Goal: Information Seeking & Learning: Check status

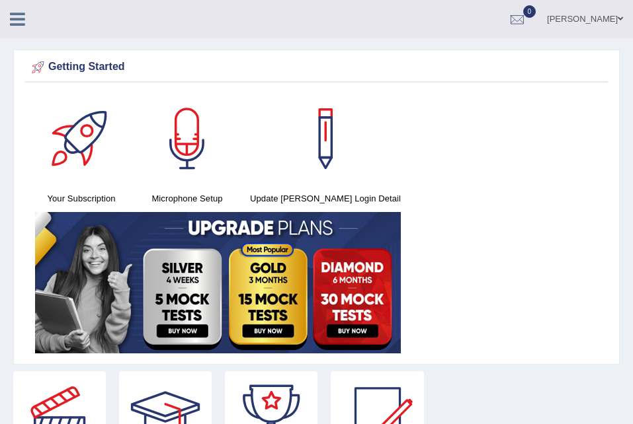
click at [24, 32] on div "Seruwaia Vakalakovi Toggle navigation Username: seruwaia_parramatta Access Type…" at bounding box center [316, 19] width 633 height 38
click at [14, 24] on icon at bounding box center [17, 19] width 15 height 17
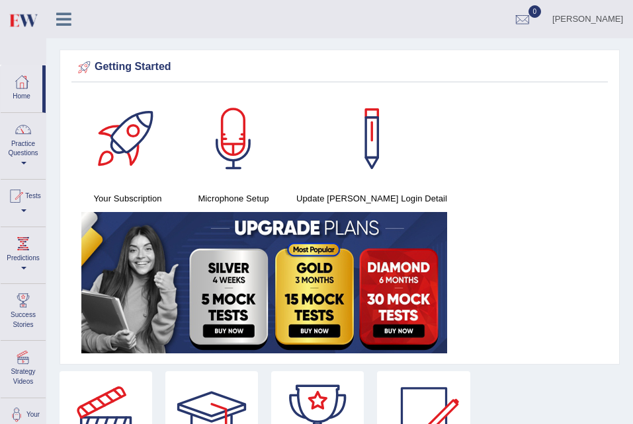
click at [27, 162] on link "Practice Questions" at bounding box center [23, 144] width 45 height 62
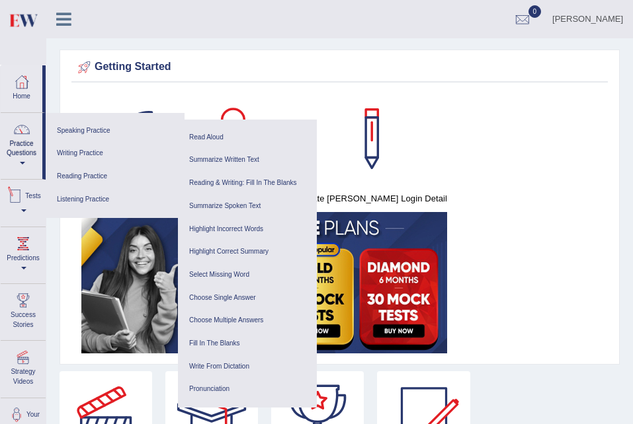
click at [20, 194] on div at bounding box center [15, 196] width 20 height 20
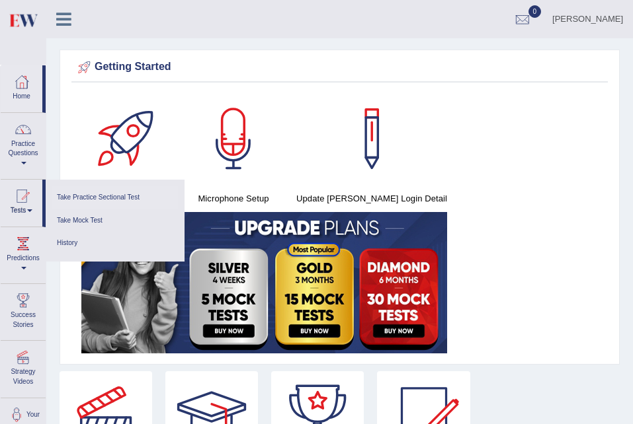
click at [126, 200] on link "Take Practice Sectional Test" at bounding box center [115, 197] width 126 height 23
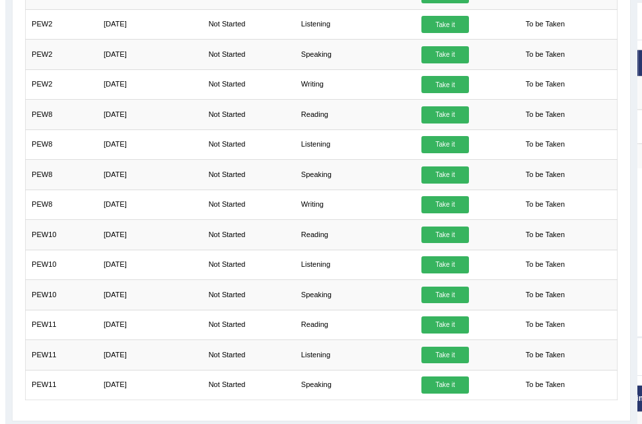
scroll to position [1005, 0]
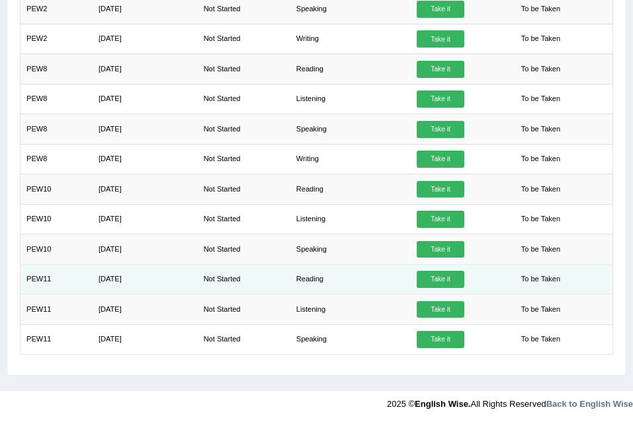
click at [445, 278] on link "Take it" at bounding box center [440, 279] width 48 height 17
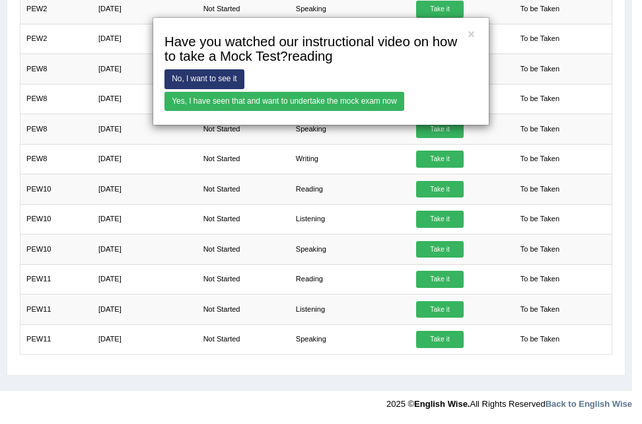
click at [300, 107] on link "Yes, I have seen that and want to undertake the mock exam now" at bounding box center [285, 101] width 240 height 19
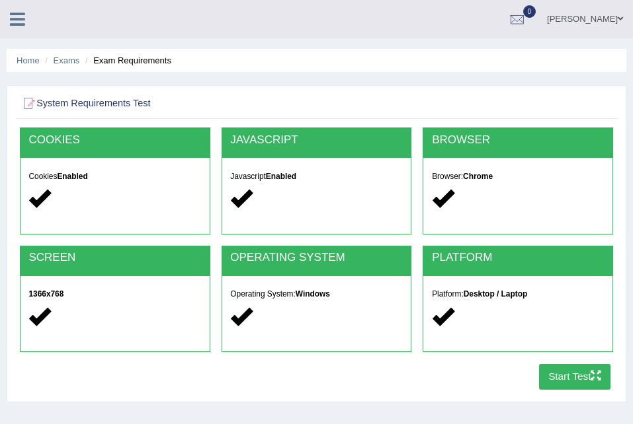
click at [565, 379] on button "Start Test" at bounding box center [575, 377] width 72 height 26
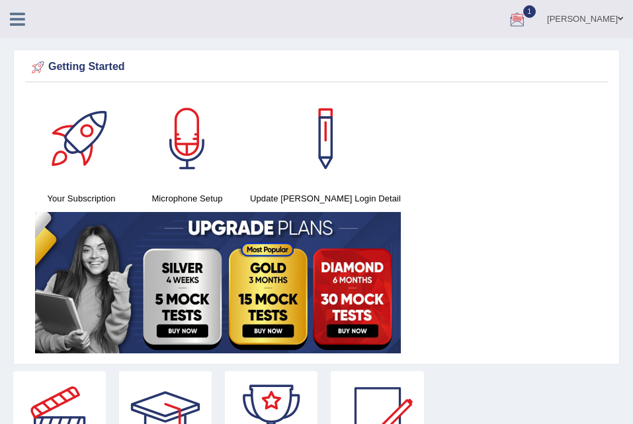
click at [507, 17] on div at bounding box center [517, 20] width 20 height 20
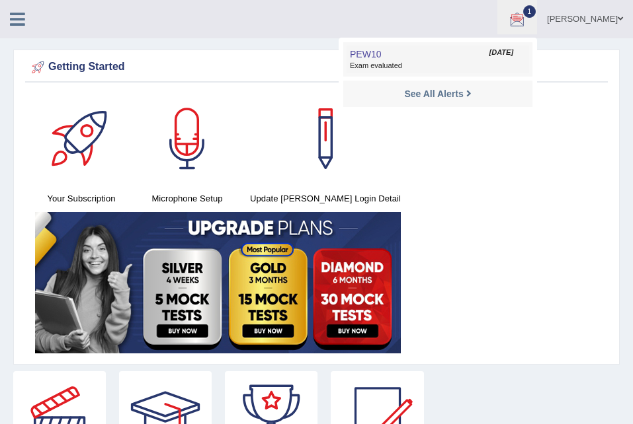
click at [391, 54] on link "PEW10 Oct 13, 2025 Exam evaluated" at bounding box center [437, 60] width 182 height 28
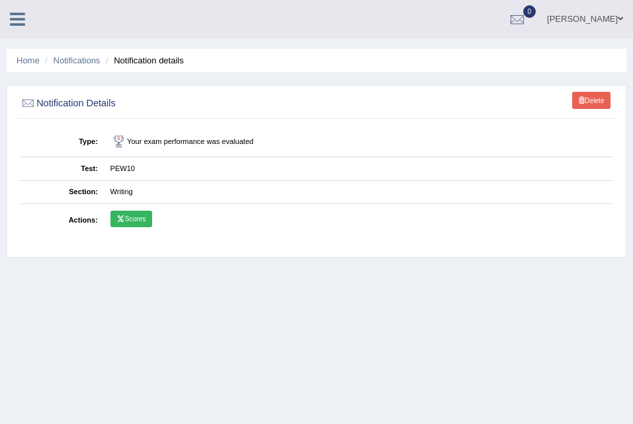
click at [132, 217] on link "Scores" at bounding box center [131, 219] width 42 height 17
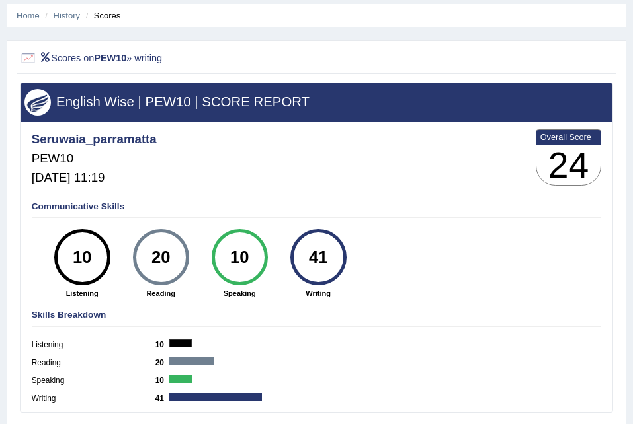
scroll to position [44, 0]
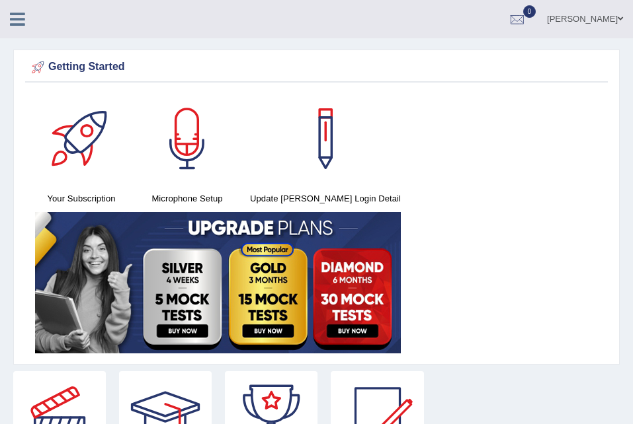
click at [9, 34] on div "Seruwaia Vakalakovi Toggle navigation Username: seruwaia_parramatta Access Type…" at bounding box center [316, 19] width 633 height 38
click at [23, 21] on icon at bounding box center [17, 19] width 15 height 17
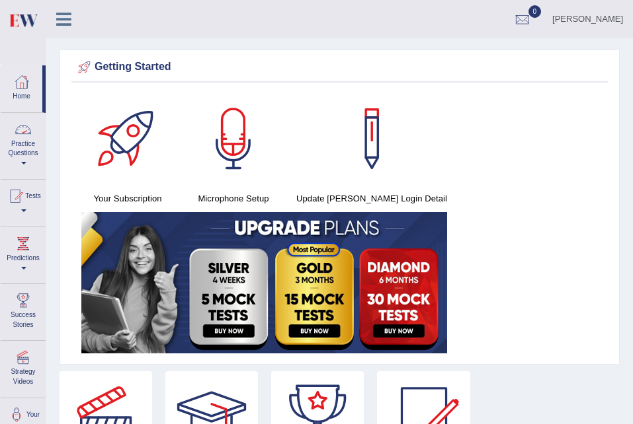
click at [21, 137] on div at bounding box center [23, 130] width 20 height 20
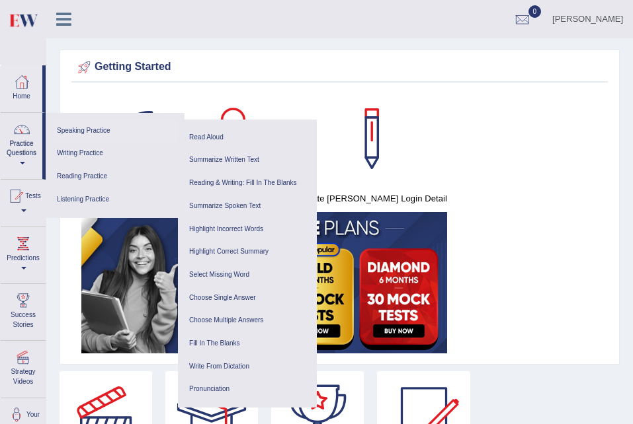
click at [115, 129] on link "Speaking Practice" at bounding box center [115, 131] width 126 height 23
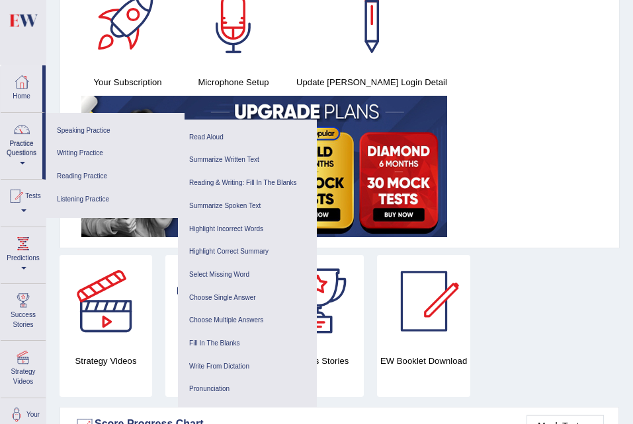
scroll to position [120, 0]
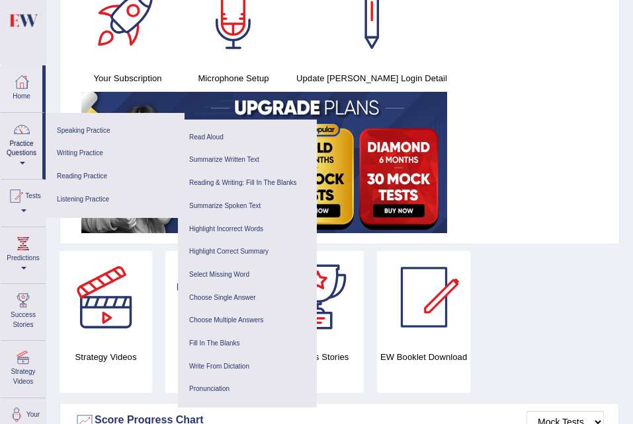
click at [371, 265] on div "EW Booklet Download" at bounding box center [423, 322] width 106 height 142
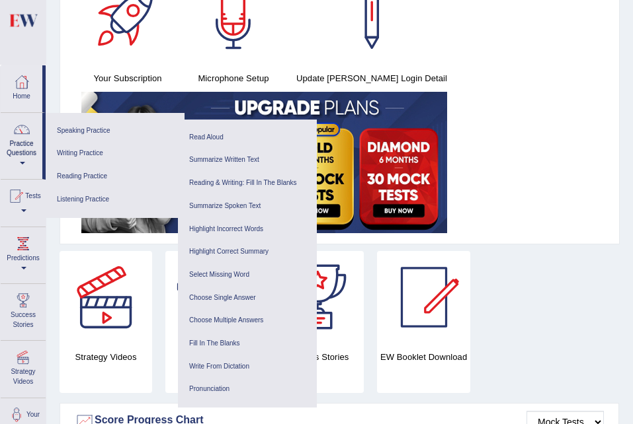
click at [371, 265] on div "EW Booklet Download" at bounding box center [423, 322] width 106 height 142
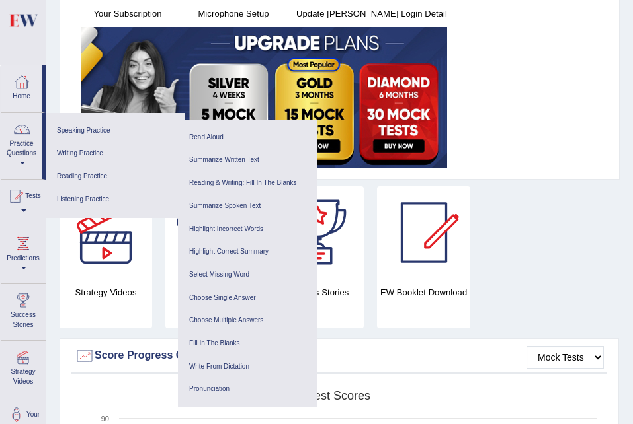
scroll to position [186, 0]
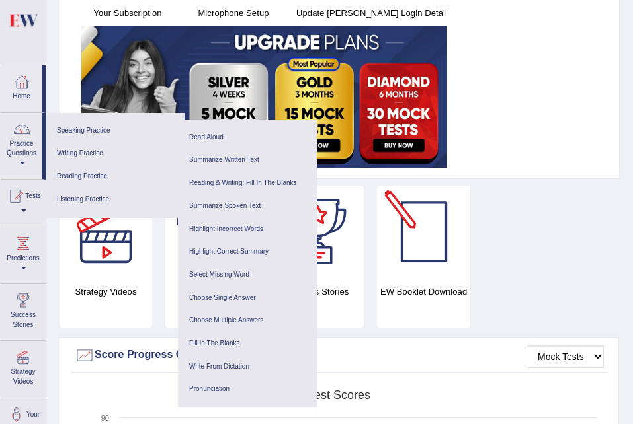
click at [465, 296] on h4 "EW Booklet Download" at bounding box center [423, 292] width 93 height 14
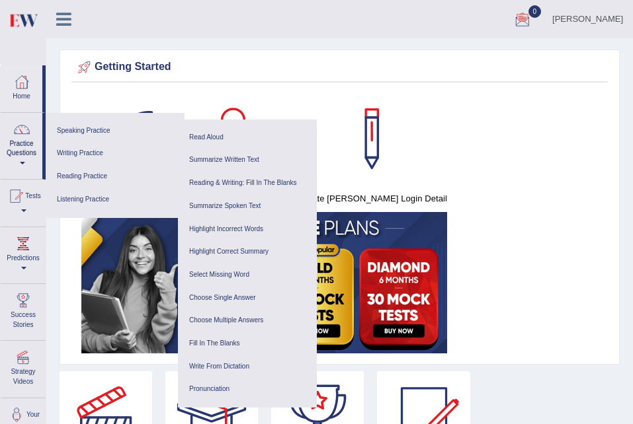
click at [514, 19] on div at bounding box center [522, 20] width 20 height 20
click at [438, 46] on li "See All Alerts" at bounding box center [442, 55] width 189 height 27
click at [518, 22] on div at bounding box center [522, 20] width 20 height 20
click at [444, 54] on strong "See All Alerts" at bounding box center [438, 55] width 59 height 11
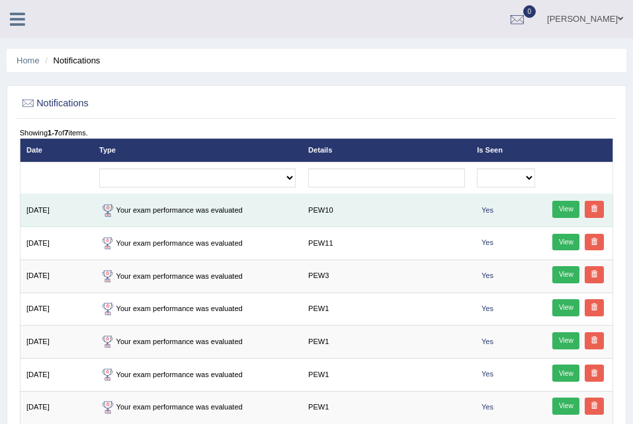
click at [568, 208] on link "View" at bounding box center [565, 209] width 27 height 17
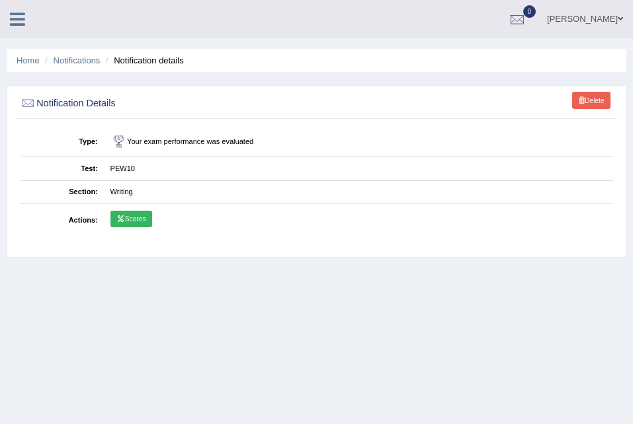
click at [142, 218] on link "Scores" at bounding box center [131, 219] width 42 height 17
click at [20, 7] on div at bounding box center [23, 14] width 46 height 29
drag, startPoint x: 25, startPoint y: 37, endPoint x: 17, endPoint y: 22, distance: 16.9
click at [17, 22] on div "[PERSON_NAME] Toggle navigation Username: seruwaia_parramatta Access Type: Onli…" at bounding box center [316, 19] width 633 height 38
click at [17, 22] on icon at bounding box center [17, 19] width 15 height 17
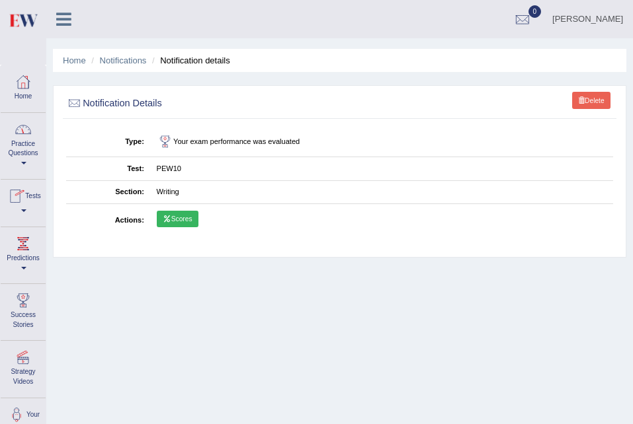
click at [20, 208] on link "Tests" at bounding box center [23, 201] width 45 height 43
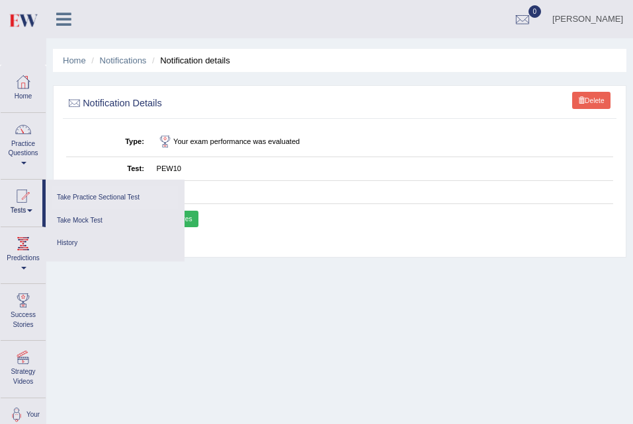
click at [88, 196] on link "Take Practice Sectional Test" at bounding box center [115, 197] width 126 height 23
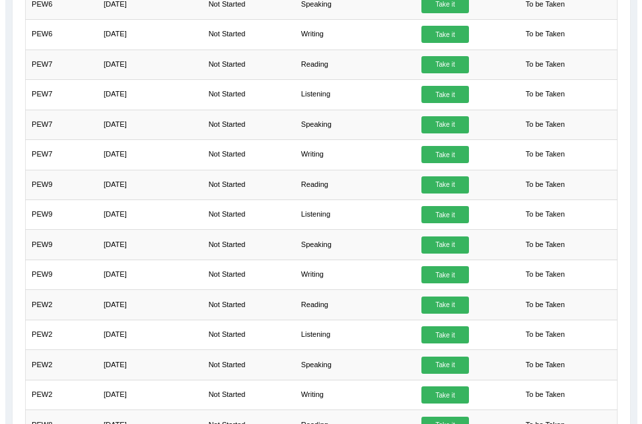
scroll to position [650, 0]
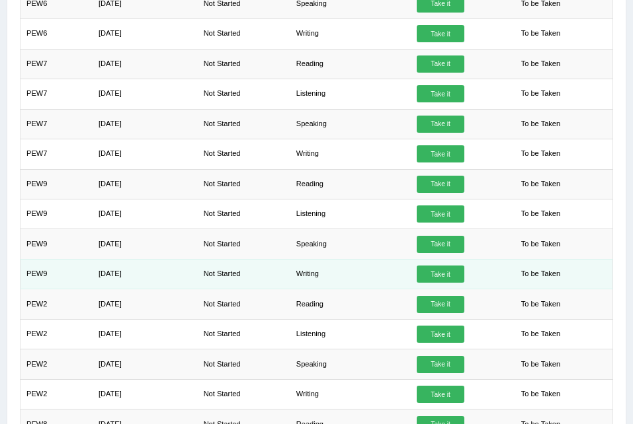
click at [435, 278] on link "Take it" at bounding box center [440, 274] width 48 height 17
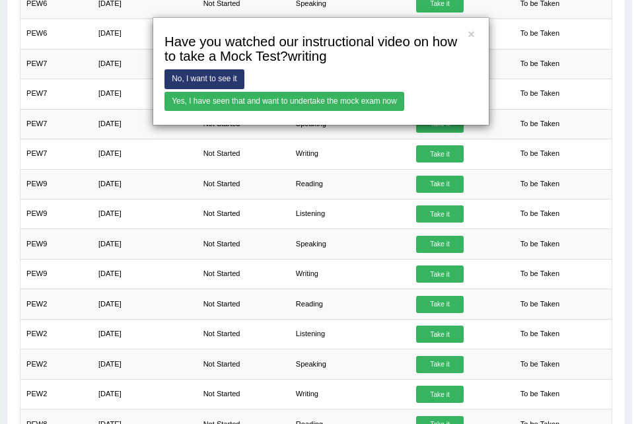
click at [311, 96] on link "Yes, I have seen that and want to undertake the mock exam now" at bounding box center [285, 101] width 240 height 19
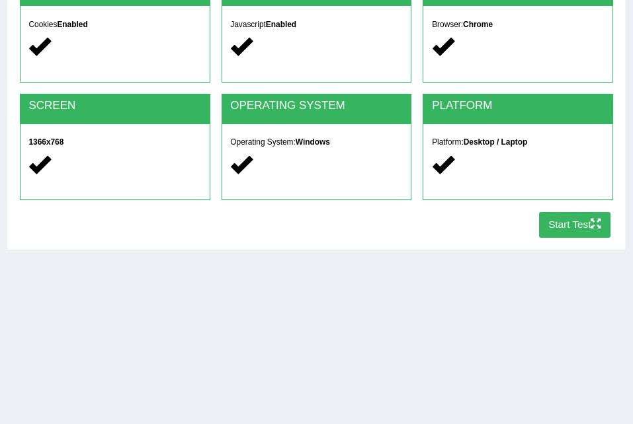
scroll to position [270, 0]
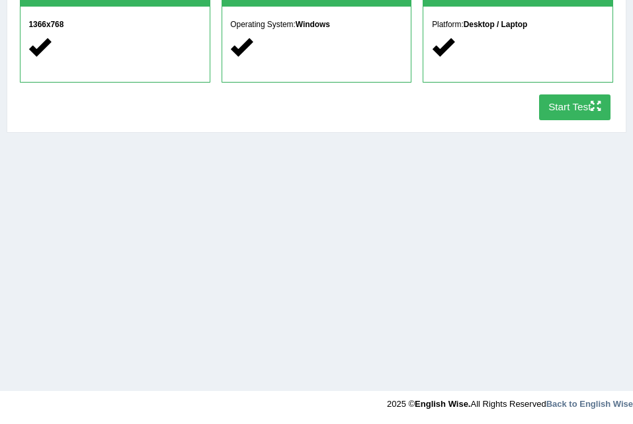
click at [583, 102] on button "Start Test" at bounding box center [575, 108] width 72 height 26
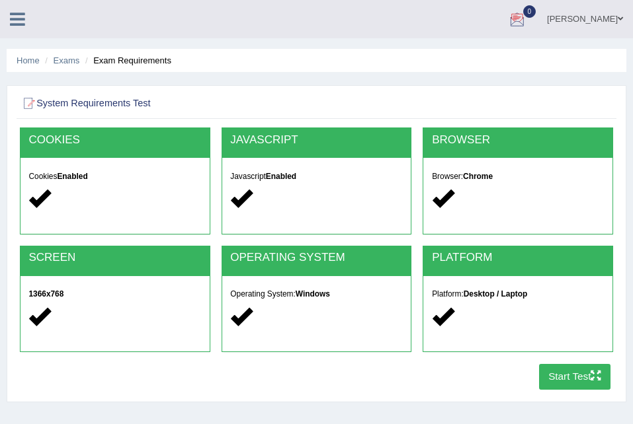
click at [507, 14] on div at bounding box center [517, 20] width 20 height 20
click at [6, 23] on link at bounding box center [17, 18] width 35 height 20
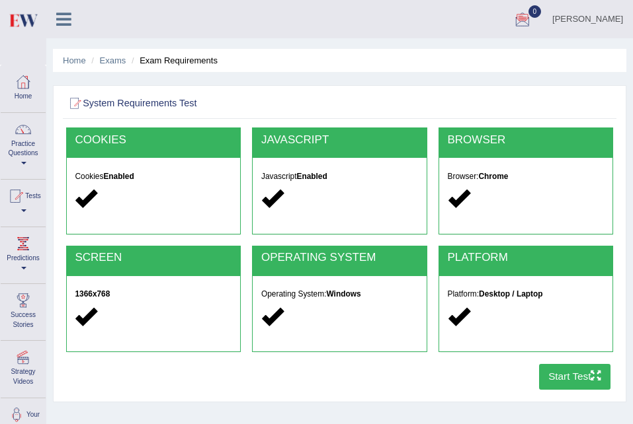
scroll to position [270, 0]
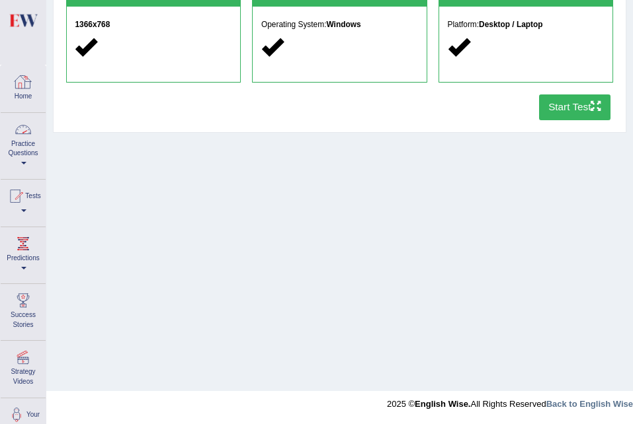
click at [22, 79] on div at bounding box center [23, 82] width 20 height 20
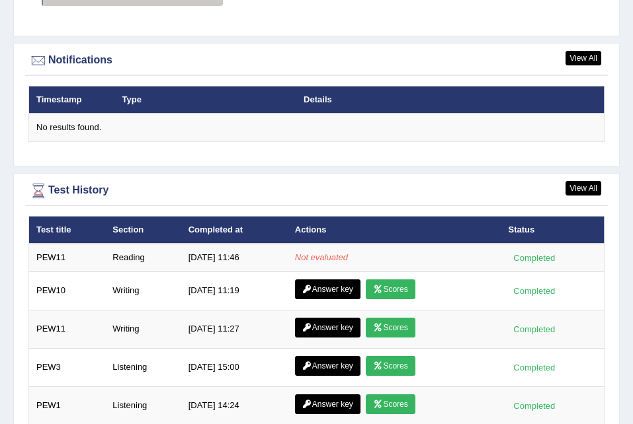
scroll to position [2257, 0]
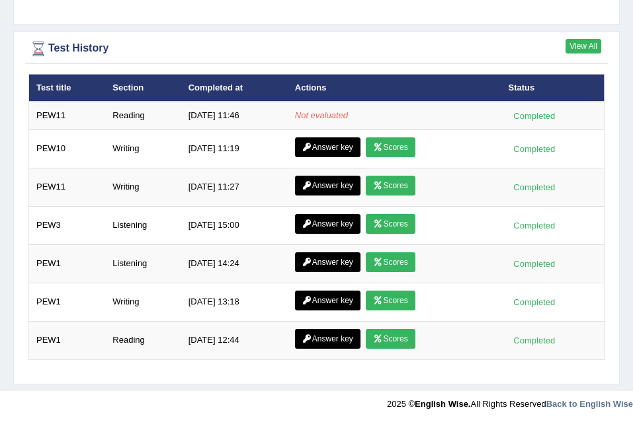
click at [572, 52] on link "View All" at bounding box center [583, 46] width 36 height 15
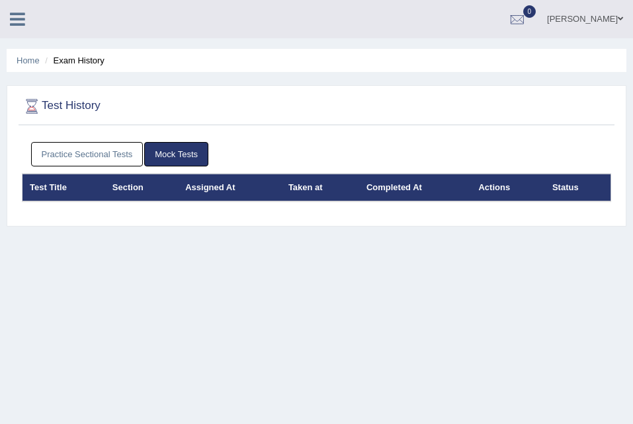
click at [126, 149] on link "Practice Sectional Tests" at bounding box center [87, 154] width 112 height 24
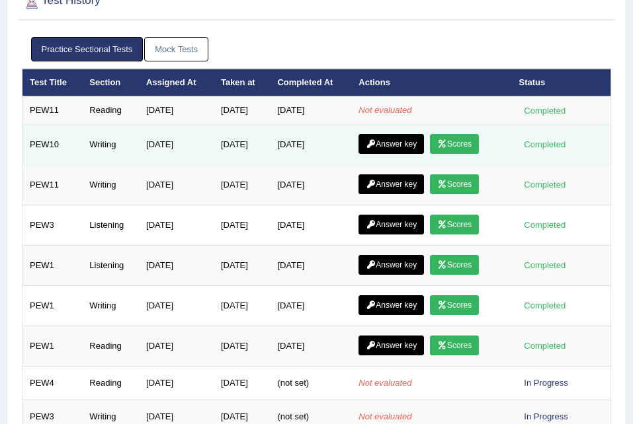
scroll to position [106, 0]
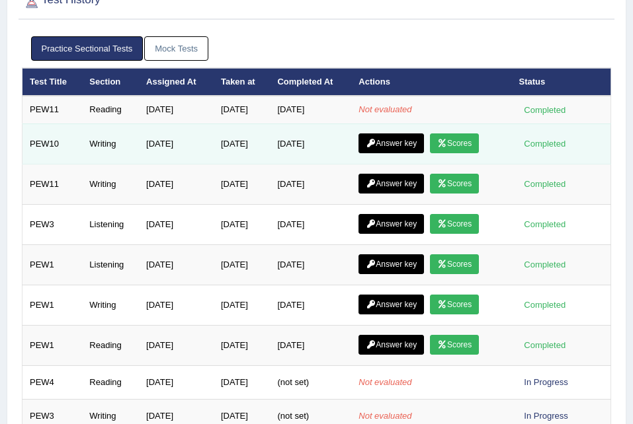
click at [398, 141] on link "Answer key" at bounding box center [390, 144] width 65 height 20
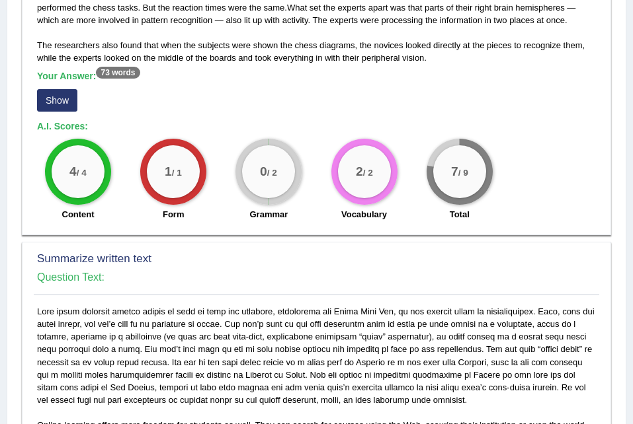
scroll to position [412, 0]
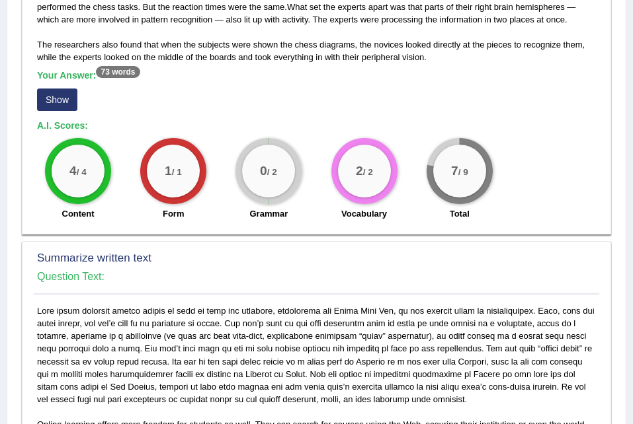
click at [59, 100] on button "Show" at bounding box center [57, 100] width 40 height 22
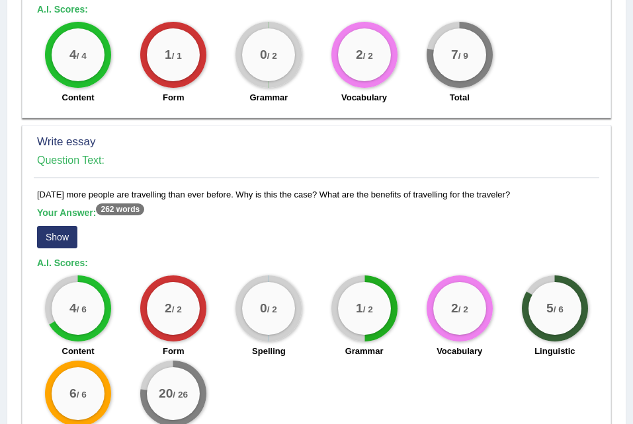
scroll to position [1072, 0]
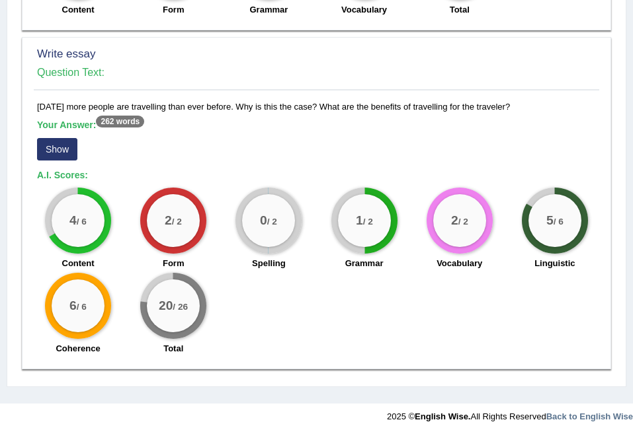
click at [44, 138] on button "Show" at bounding box center [57, 149] width 40 height 22
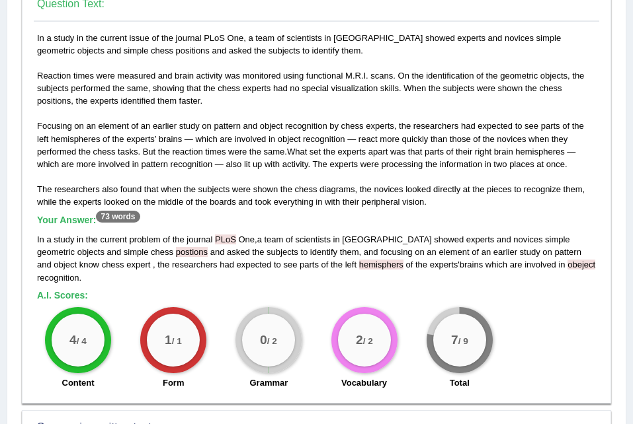
scroll to position [266, 0]
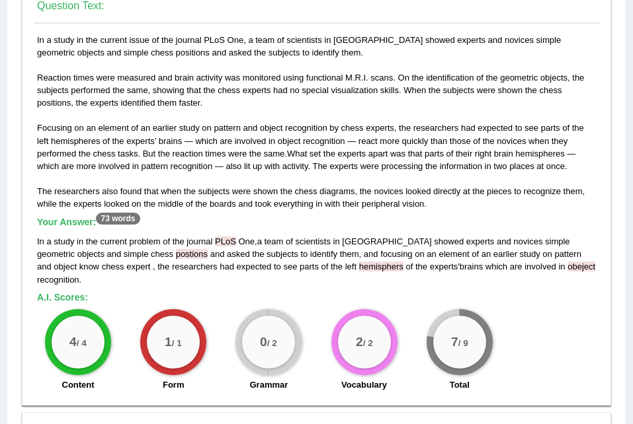
click at [261, 316] on div "0 / 2" at bounding box center [268, 342] width 53 height 53
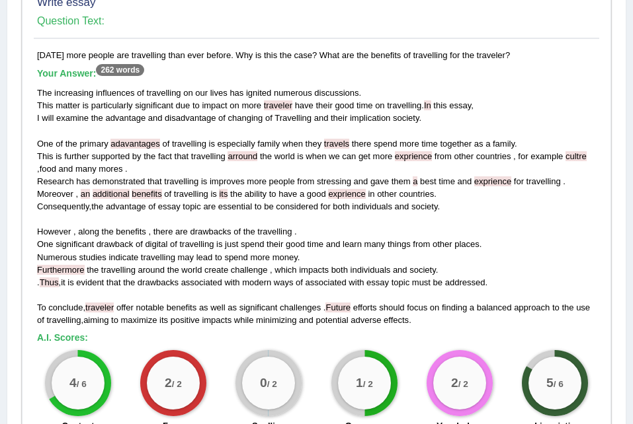
scroll to position [1286, 0]
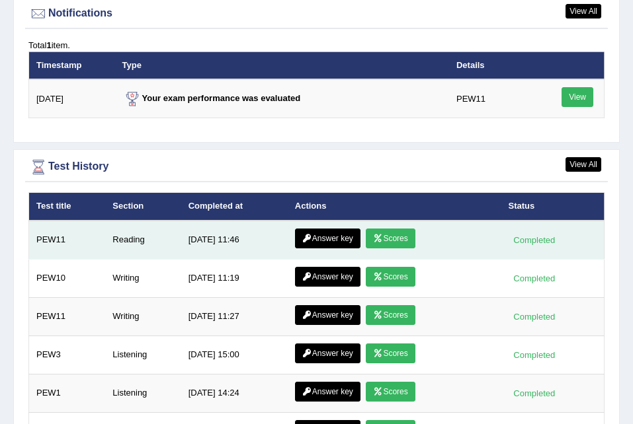
scroll to position [2166, 0]
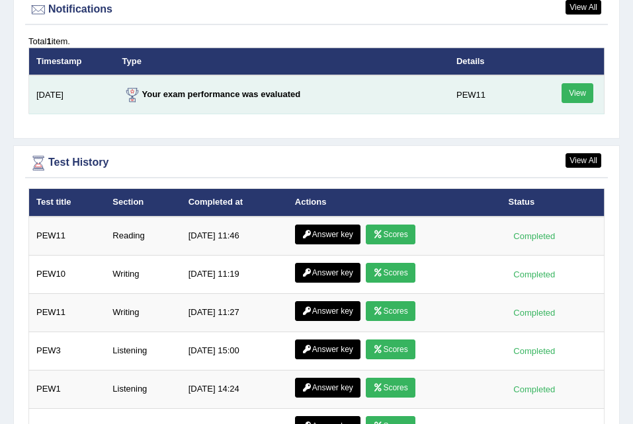
click at [580, 102] on link "View" at bounding box center [577, 93] width 32 height 20
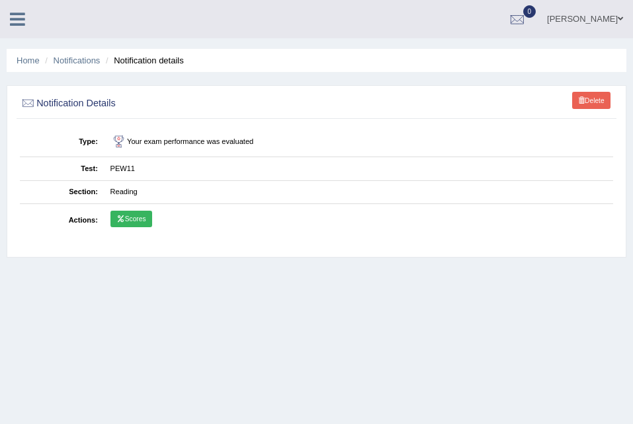
click at [135, 215] on link "Scores" at bounding box center [131, 219] width 42 height 17
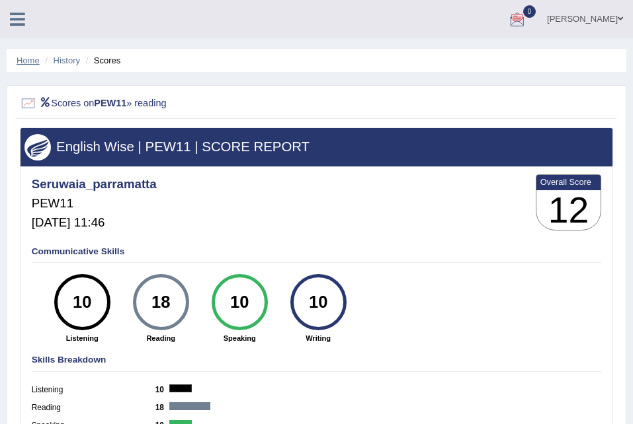
click at [18, 64] on link "Home" at bounding box center [28, 61] width 23 height 10
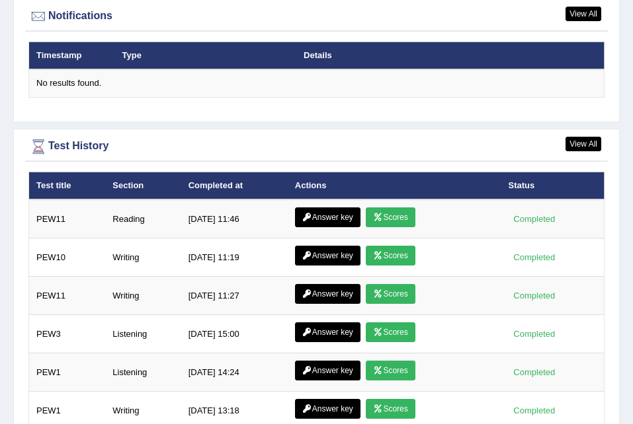
scroll to position [2268, 0]
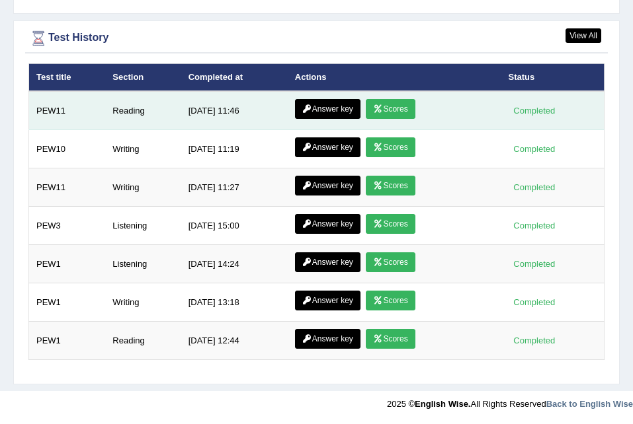
click at [380, 105] on icon at bounding box center [378, 109] width 10 height 8
click at [341, 103] on link "Answer key" at bounding box center [327, 109] width 65 height 20
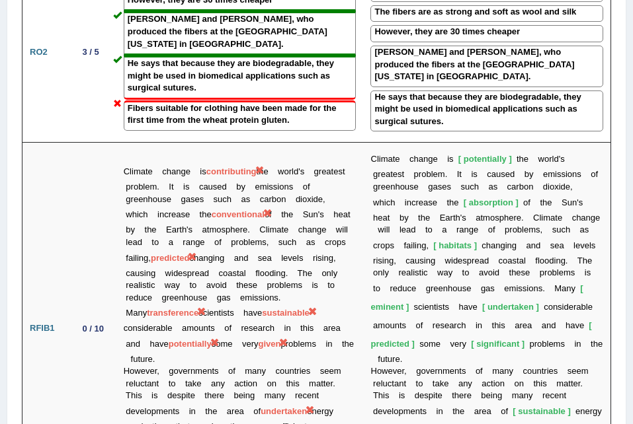
scroll to position [2138, 0]
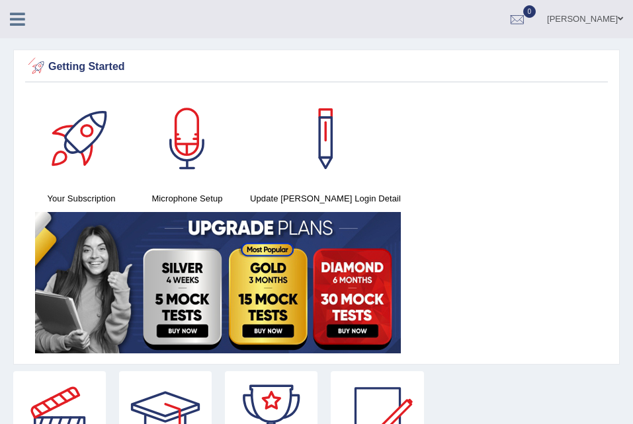
click at [24, 17] on icon at bounding box center [17, 19] width 15 height 17
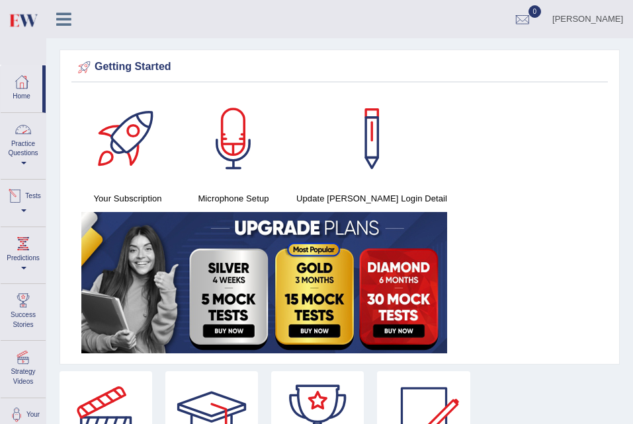
click at [32, 155] on link "Practice Questions" at bounding box center [23, 144] width 45 height 62
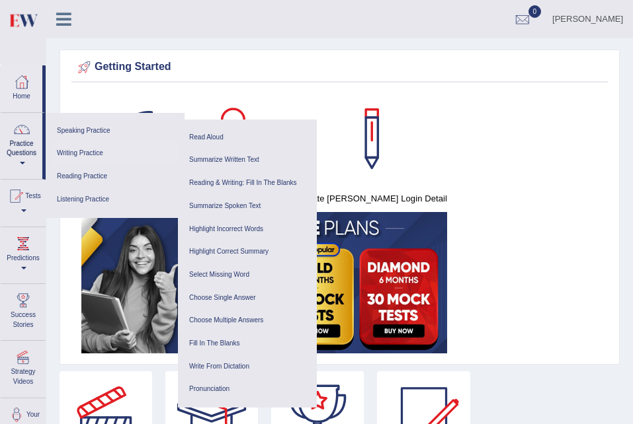
click at [128, 156] on link "Writing Practice" at bounding box center [115, 153] width 126 height 23
click at [133, 146] on link "Writing Practice" at bounding box center [115, 153] width 126 height 23
click at [117, 156] on link "Writing Practice" at bounding box center [115, 153] width 126 height 23
click at [212, 159] on link "Summarize Written Text" at bounding box center [247, 160] width 126 height 23
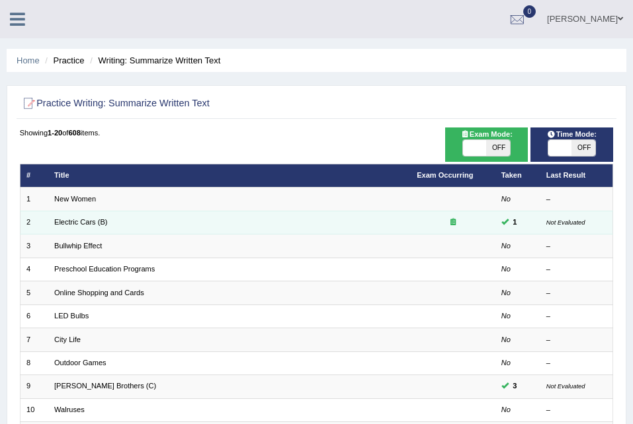
click at [325, 212] on td "Electric Cars (B)" at bounding box center [229, 222] width 362 height 23
click at [325, 211] on td "Electric Cars (B)" at bounding box center [229, 222] width 362 height 23
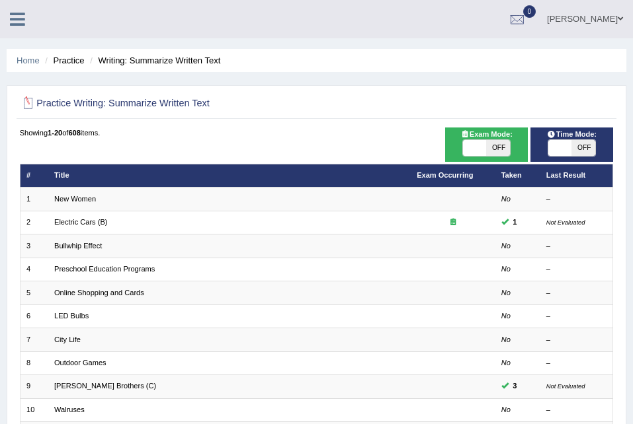
click at [34, 13] on link at bounding box center [17, 18] width 35 height 20
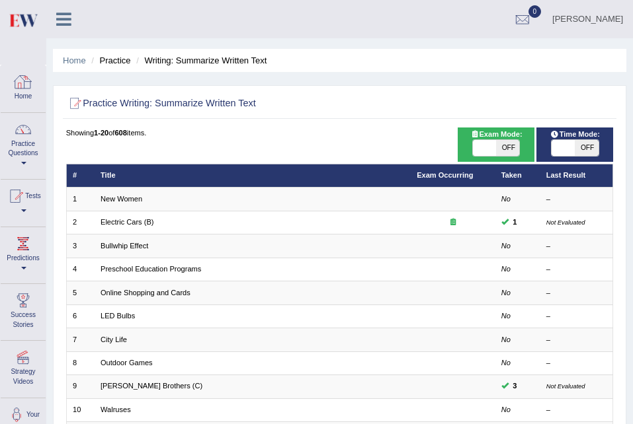
click at [15, 78] on div at bounding box center [23, 82] width 20 height 20
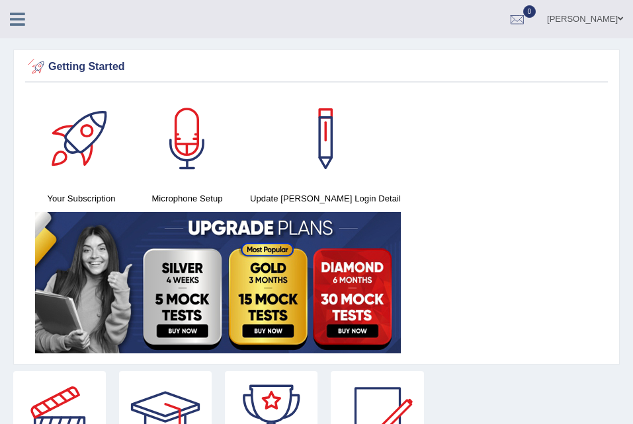
click at [7, 22] on link at bounding box center [17, 18] width 35 height 20
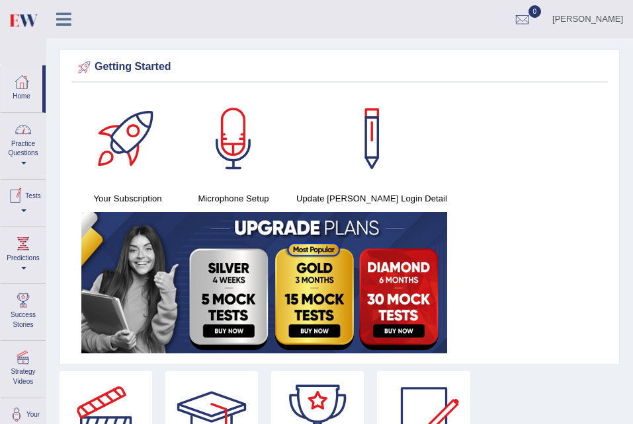
click at [23, 188] on div at bounding box center [15, 196] width 20 height 20
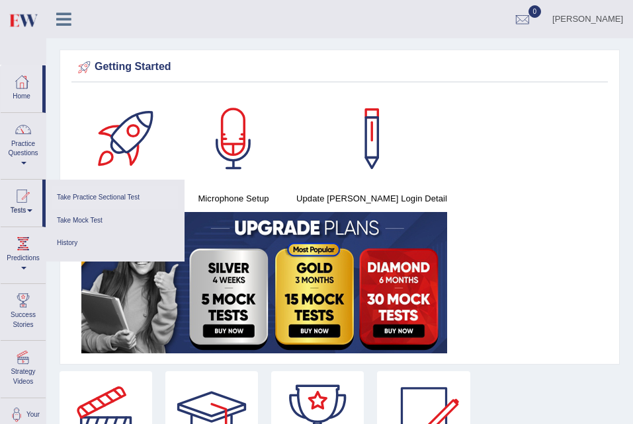
click at [89, 194] on link "Take Practice Sectional Test" at bounding box center [115, 197] width 126 height 23
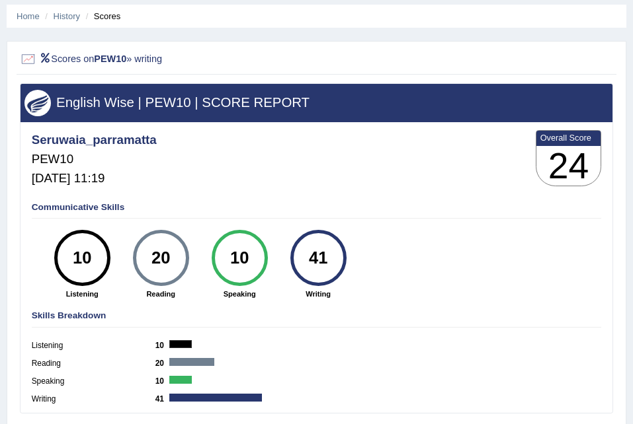
click at [475, 343] on div "Listening 10" at bounding box center [317, 348] width 570 height 18
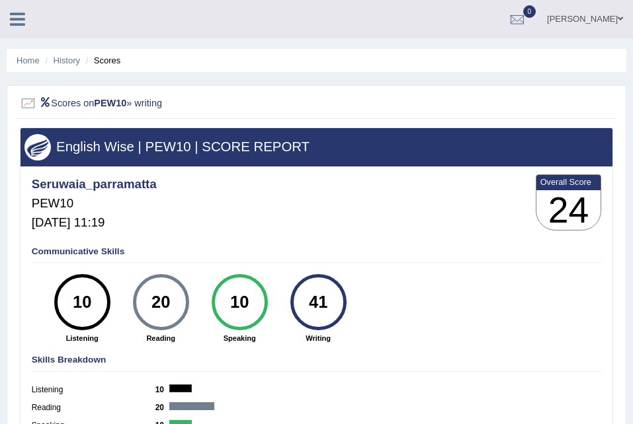
click at [25, 14] on link at bounding box center [17, 18] width 35 height 20
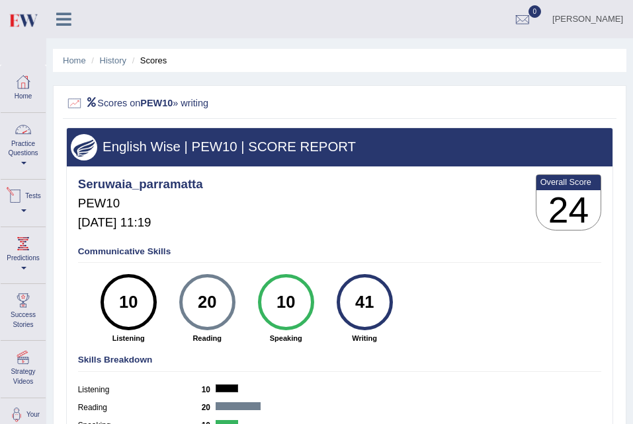
click at [21, 193] on div at bounding box center [15, 196] width 20 height 20
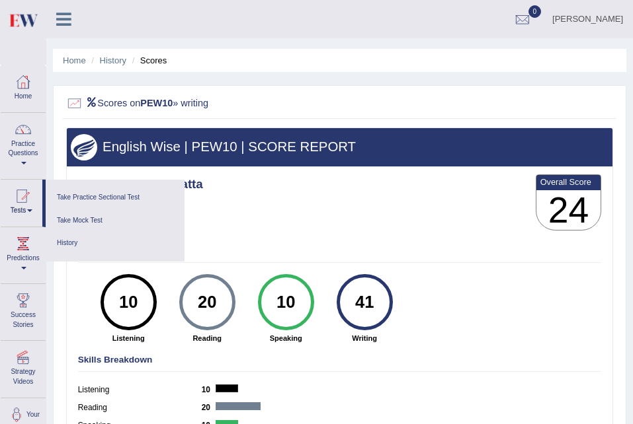
scroll to position [270, 0]
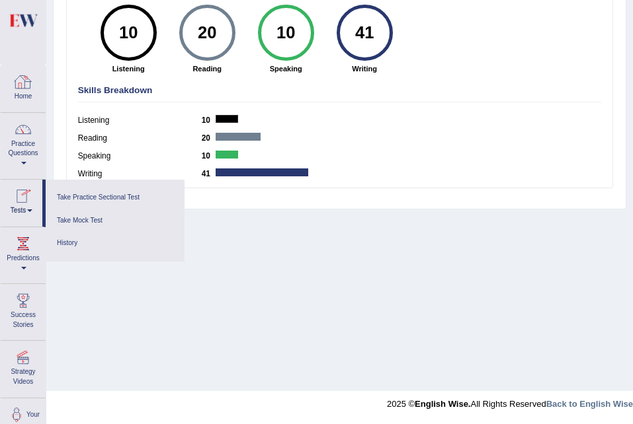
click at [9, 87] on link "Home" at bounding box center [23, 86] width 45 height 43
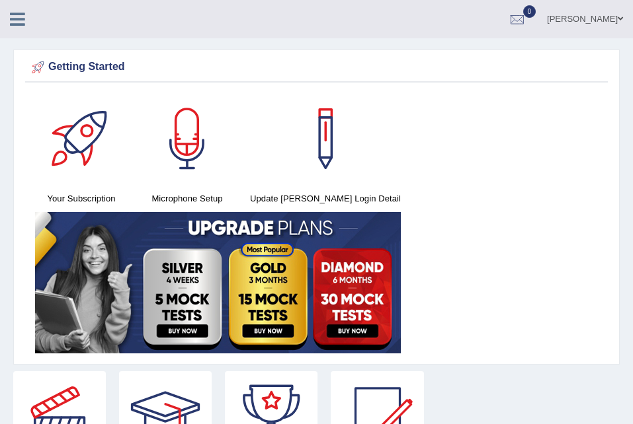
click at [122, 5] on div "Seruwaia Vakalakovi Toggle navigation Username: seruwaia_parramatta Access Type…" at bounding box center [316, 19] width 633 height 38
click at [15, 16] on icon at bounding box center [17, 19] width 15 height 17
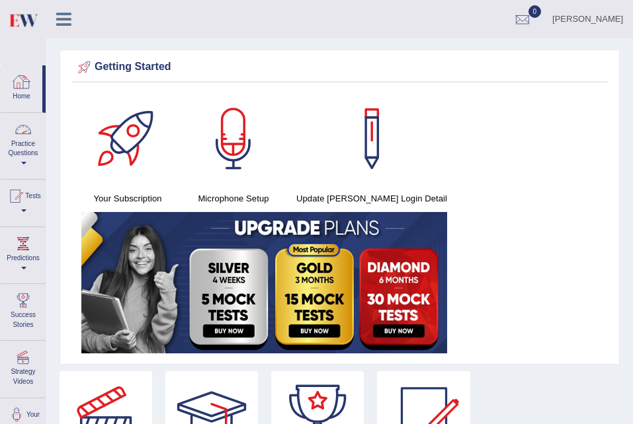
click at [25, 130] on div at bounding box center [23, 130] width 20 height 20
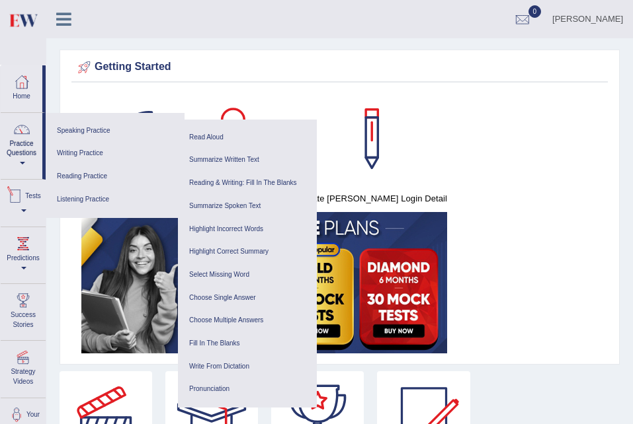
click at [25, 198] on div at bounding box center [15, 196] width 20 height 20
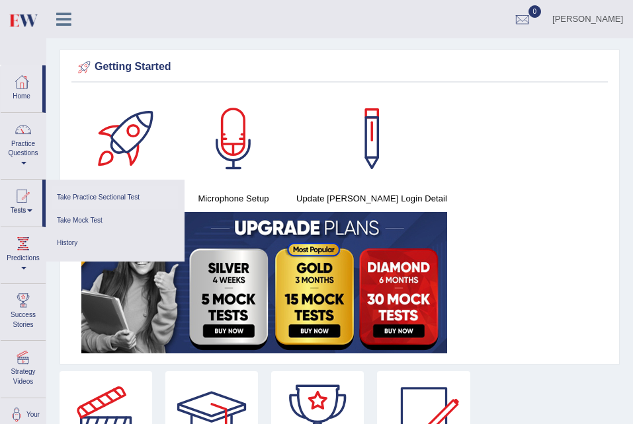
click at [125, 198] on link "Take Practice Sectional Test" at bounding box center [115, 197] width 126 height 23
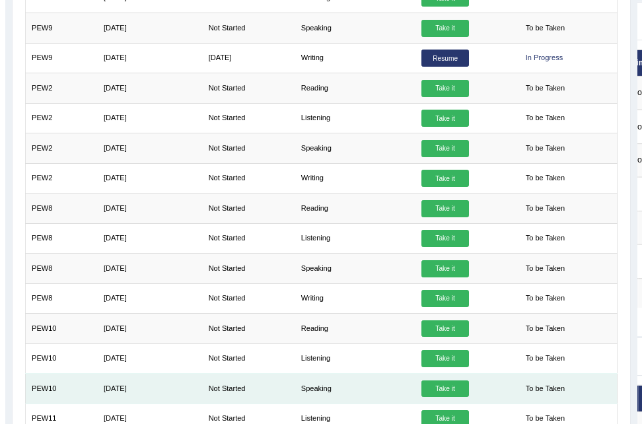
scroll to position [864, 0]
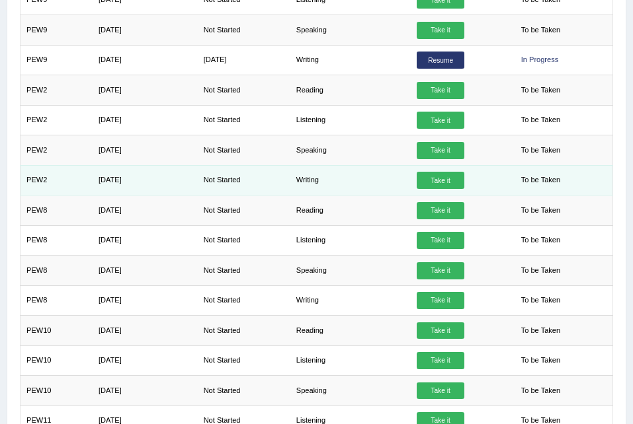
click at [438, 180] on link "Take it" at bounding box center [440, 180] width 48 height 17
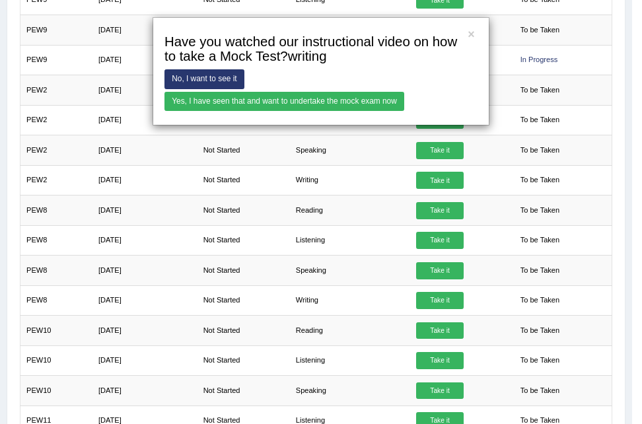
click at [352, 97] on link "Yes, I have seen that and want to undertake the mock exam now" at bounding box center [285, 101] width 240 height 19
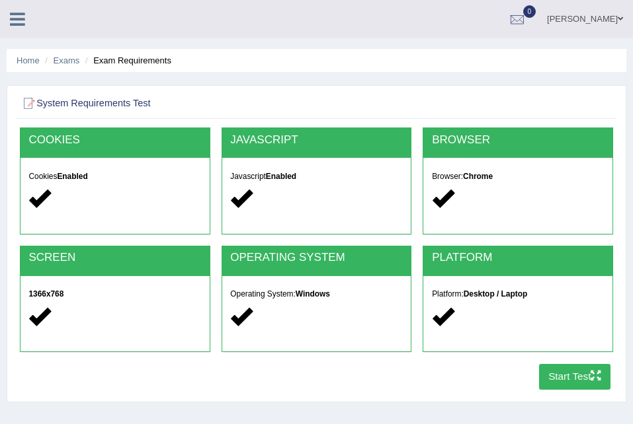
click at [583, 379] on button "Start Test" at bounding box center [575, 377] width 72 height 26
click at [19, 15] on icon at bounding box center [17, 19] width 15 height 17
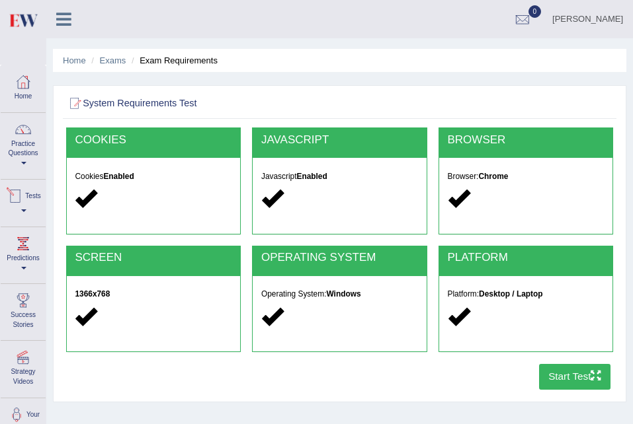
click at [22, 198] on div at bounding box center [15, 196] width 20 height 20
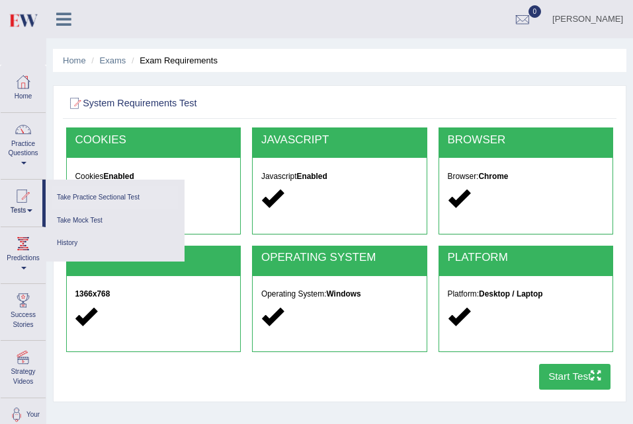
click at [115, 192] on link "Take Practice Sectional Test" at bounding box center [115, 197] width 126 height 23
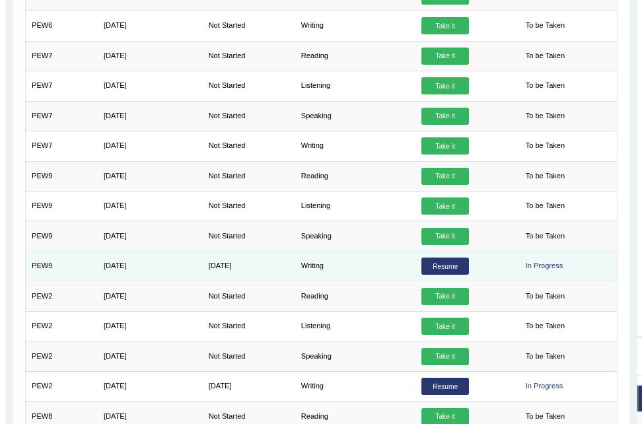
scroll to position [656, 0]
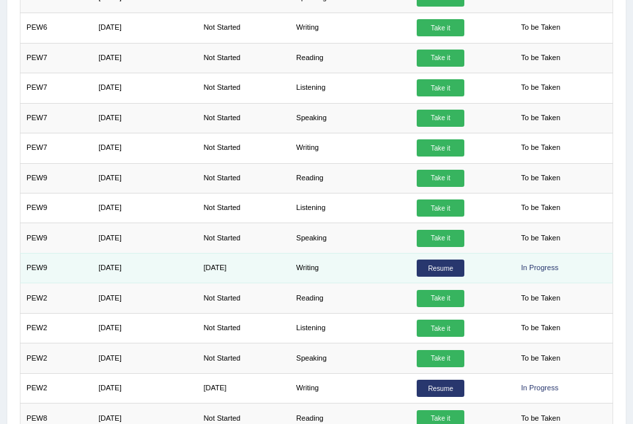
click at [438, 153] on link "Take it" at bounding box center [440, 147] width 48 height 17
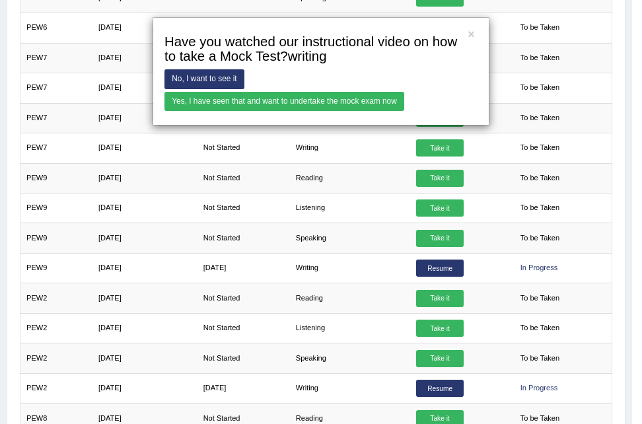
click at [289, 95] on link "Yes, I have seen that and want to undertake the mock exam now" at bounding box center [285, 101] width 240 height 19
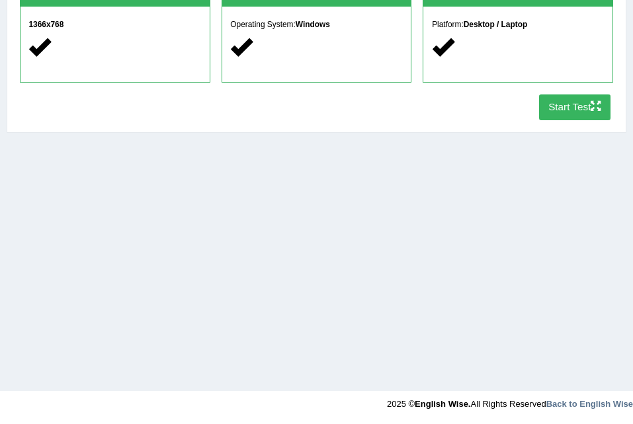
click at [551, 104] on button "Start Test" at bounding box center [575, 108] width 72 height 26
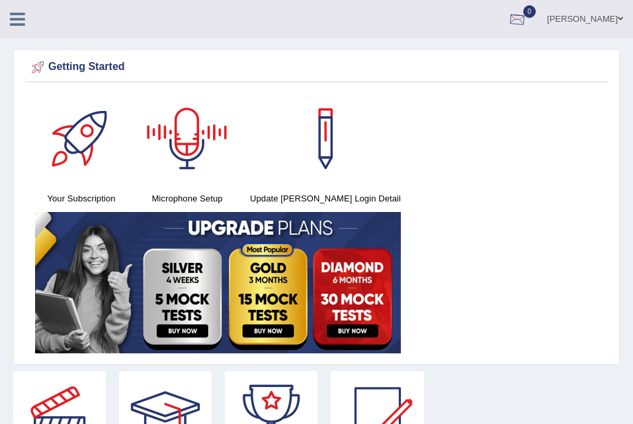
click at [507, 17] on div at bounding box center [517, 20] width 20 height 20
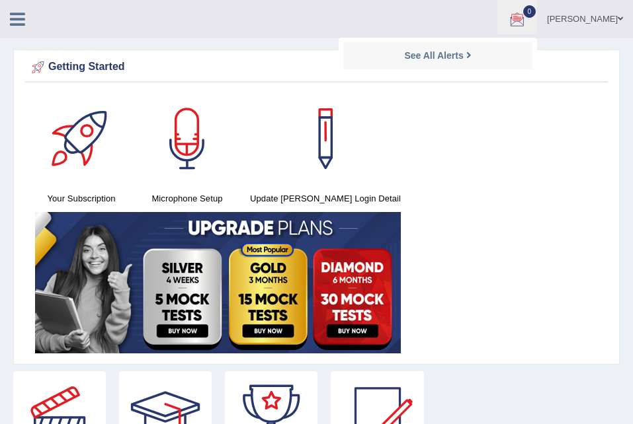
drag, startPoint x: 447, startPoint y: 42, endPoint x: 442, endPoint y: 62, distance: 20.7
click at [442, 62] on li "See All Alerts" at bounding box center [437, 55] width 189 height 27
click at [442, 62] on div "Getting Started" at bounding box center [316, 68] width 576 height 20
click at [509, 11] on div at bounding box center [517, 20] width 20 height 20
click at [434, 49] on link "See All Alerts" at bounding box center [437, 55] width 73 height 15
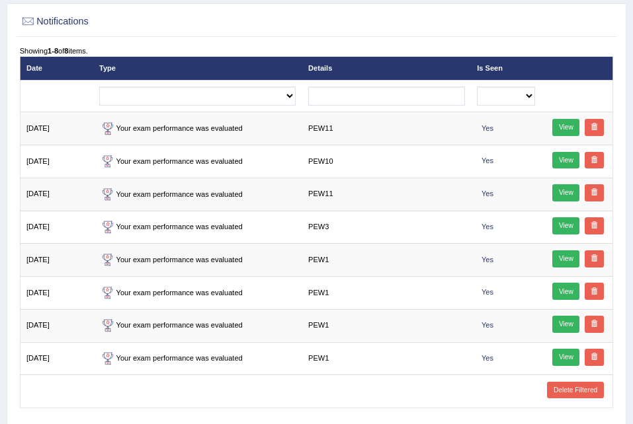
scroll to position [81, 0]
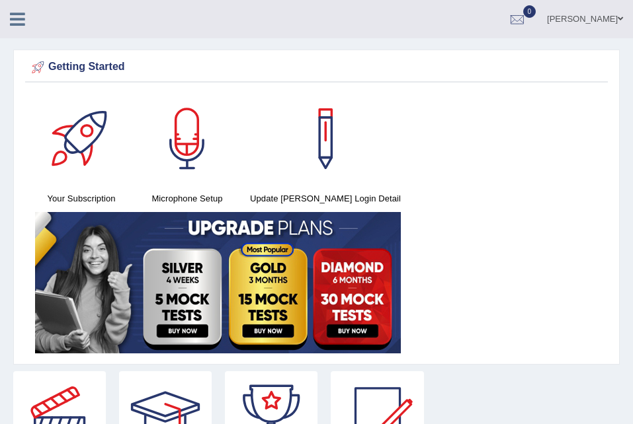
click at [18, 25] on icon at bounding box center [17, 19] width 15 height 17
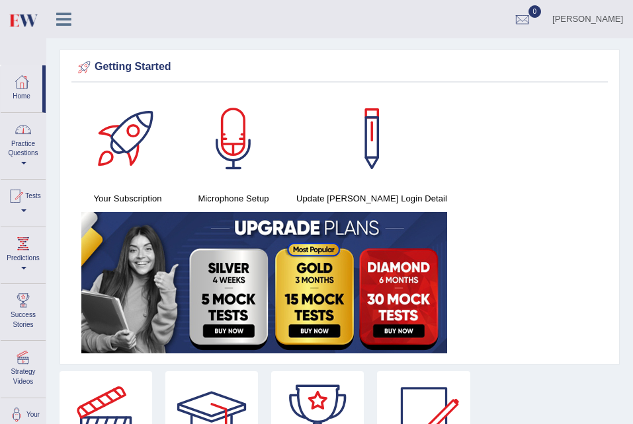
click at [28, 97] on link "Home" at bounding box center [22, 86] width 42 height 43
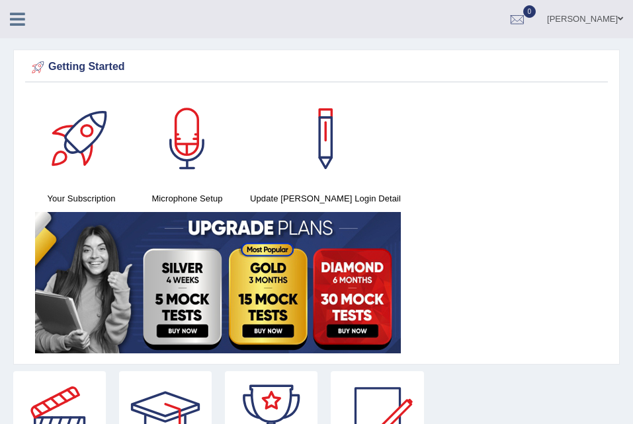
click at [11, 13] on icon at bounding box center [17, 19] width 15 height 17
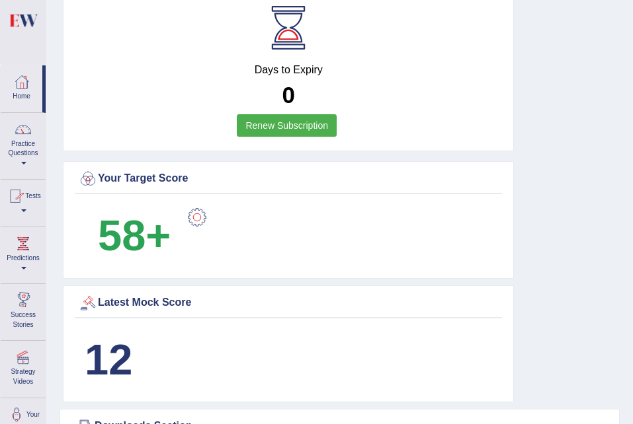
scroll to position [805, 0]
click at [21, 132] on div at bounding box center [23, 130] width 20 height 20
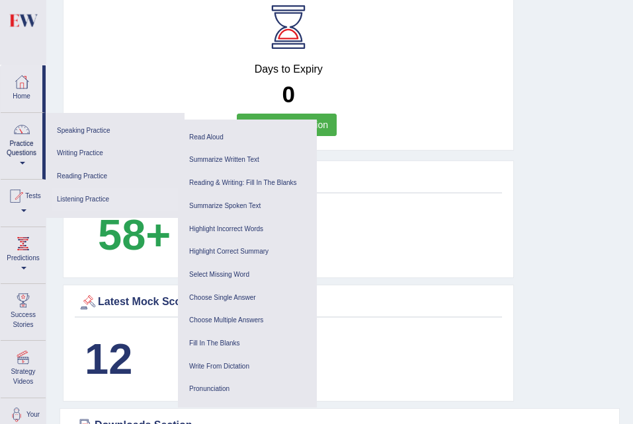
click at [97, 198] on link "Listening Practice" at bounding box center [115, 199] width 126 height 23
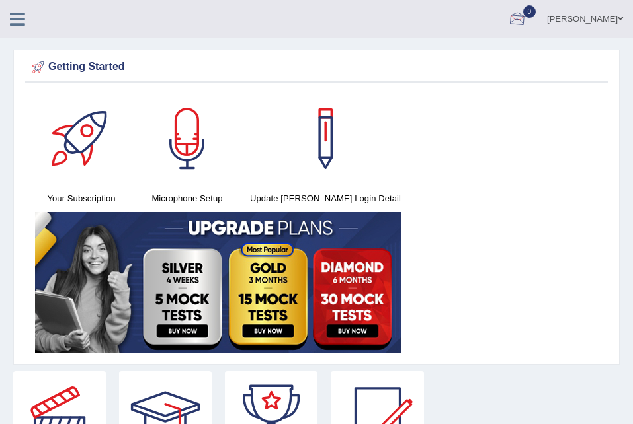
click at [516, 14] on div at bounding box center [517, 20] width 20 height 20
click at [436, 55] on strong "See All Alerts" at bounding box center [433, 55] width 59 height 11
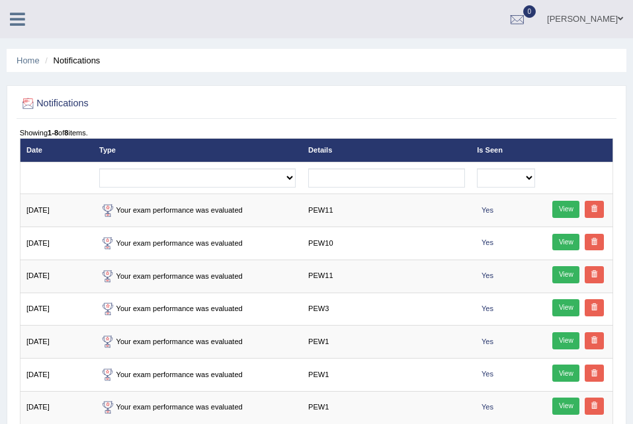
click at [14, 14] on icon at bounding box center [17, 19] width 15 height 17
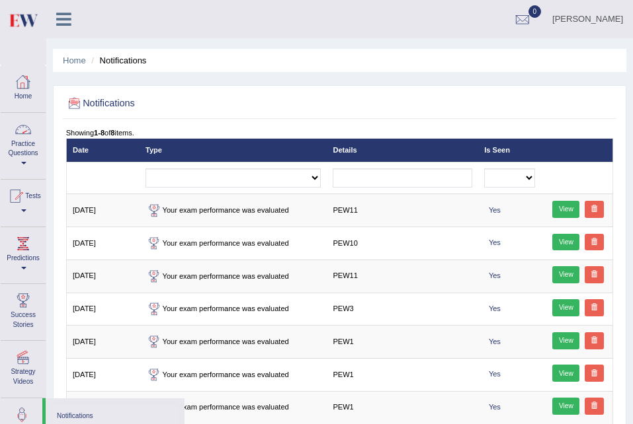
click at [24, 151] on link "Practice Questions" at bounding box center [23, 144] width 45 height 62
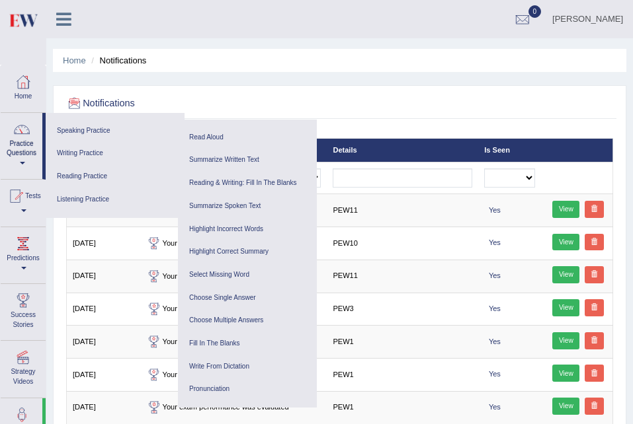
click at [22, 84] on div at bounding box center [23, 82] width 20 height 20
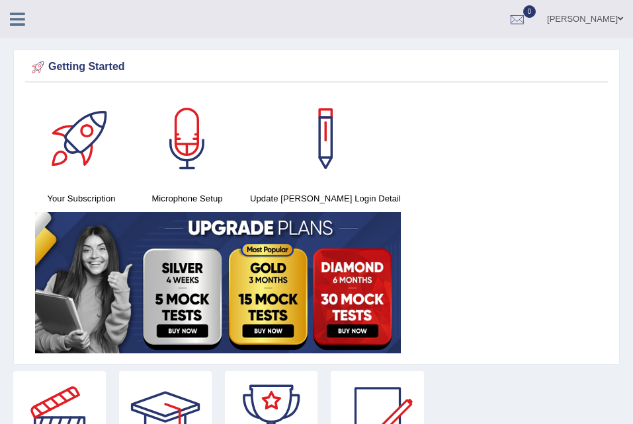
click at [15, 26] on icon at bounding box center [17, 19] width 15 height 17
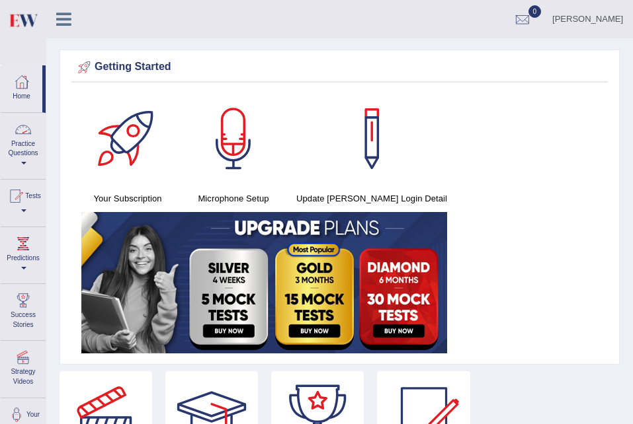
click at [17, 145] on link "Practice Questions" at bounding box center [23, 144] width 45 height 62
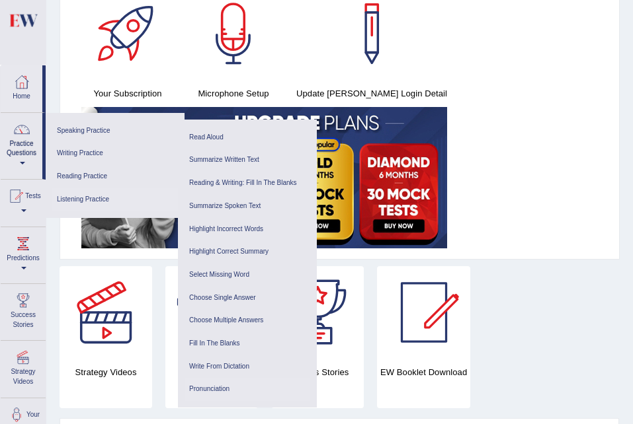
scroll to position [110, 0]
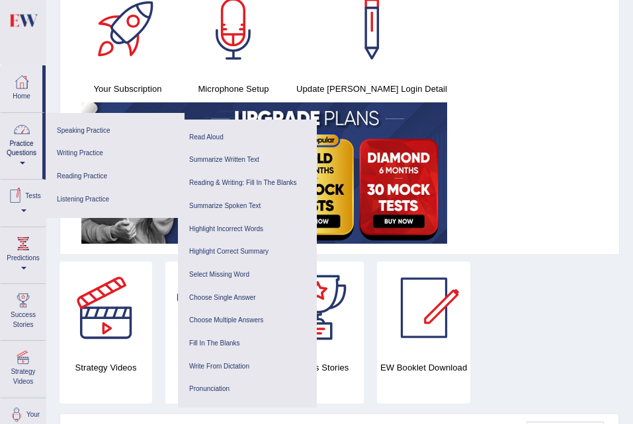
click at [19, 201] on div at bounding box center [15, 196] width 20 height 20
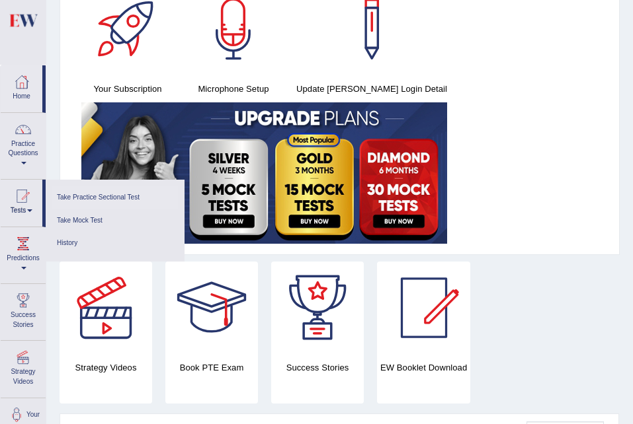
click at [123, 197] on link "Take Practice Sectional Test" at bounding box center [115, 197] width 126 height 23
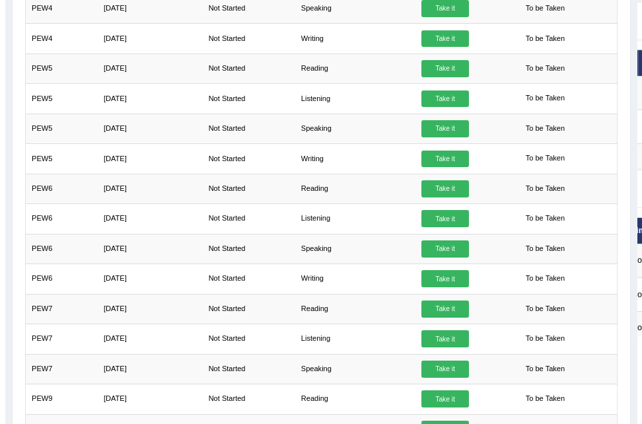
scroll to position [405, 0]
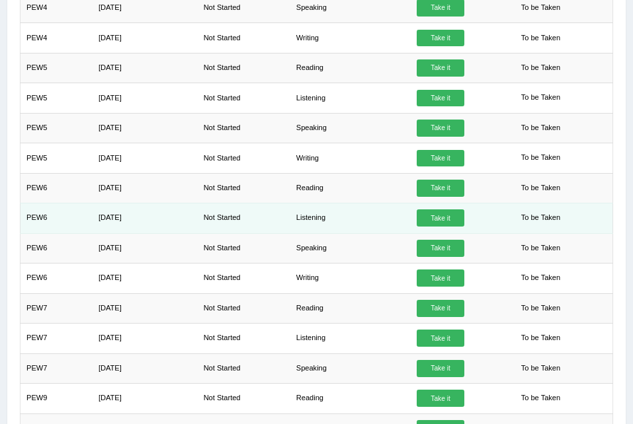
click at [441, 221] on link "Take it" at bounding box center [440, 218] width 48 height 17
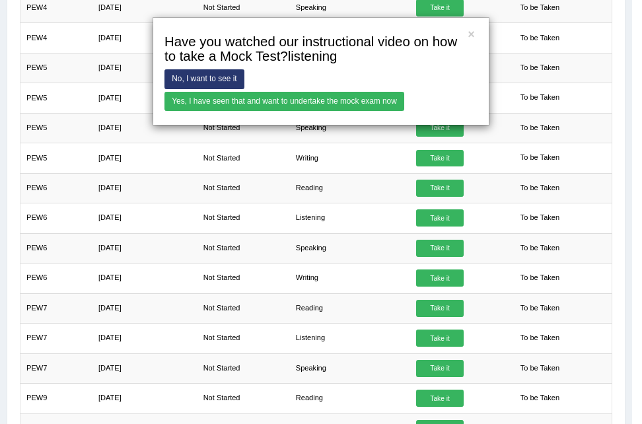
click at [347, 104] on link "Yes, I have seen that and want to undertake the mock exam now" at bounding box center [285, 101] width 240 height 19
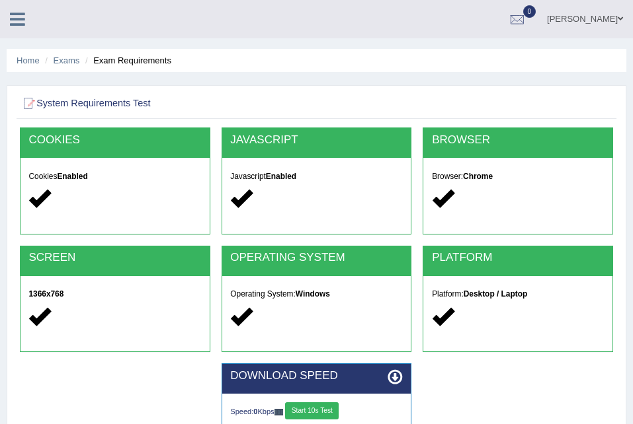
click at [518, 24] on link "0" at bounding box center [517, 17] width 40 height 34
click at [514, 18] on div at bounding box center [517, 20] width 20 height 20
click at [525, 13] on span "0" at bounding box center [529, 11] width 13 height 13
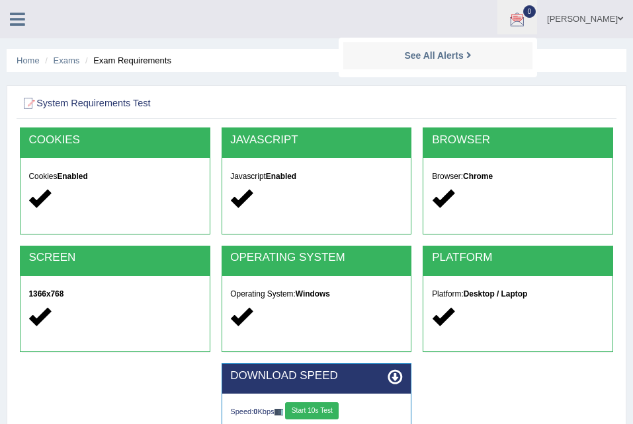
click at [443, 41] on ul "See All Alerts" at bounding box center [437, 58] width 198 height 40
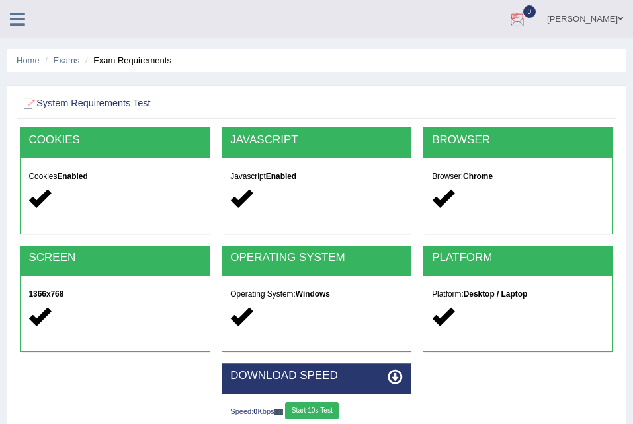
click at [507, 22] on div at bounding box center [517, 20] width 20 height 20
click at [445, 50] on strong "See All Alerts" at bounding box center [433, 55] width 59 height 11
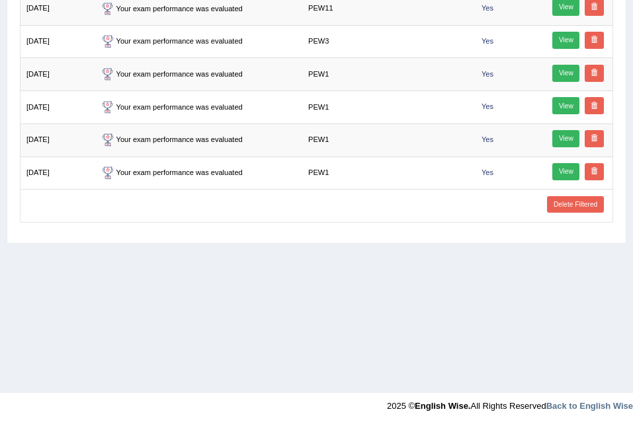
scroll to position [270, 0]
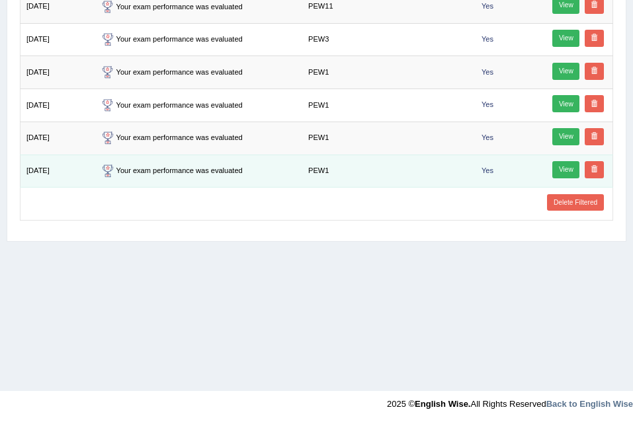
click at [570, 171] on link "View" at bounding box center [565, 169] width 27 height 17
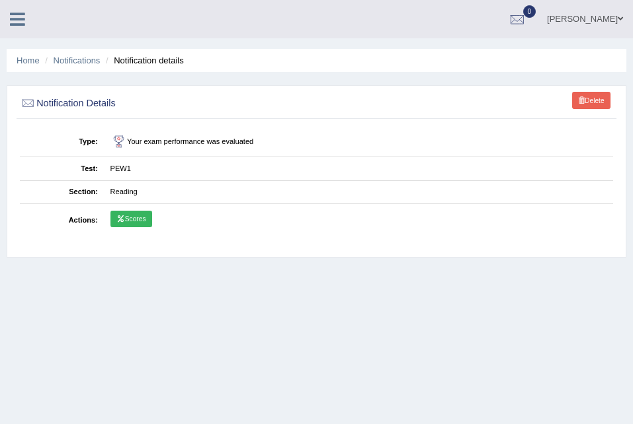
click at [126, 215] on link "Scores" at bounding box center [131, 219] width 42 height 17
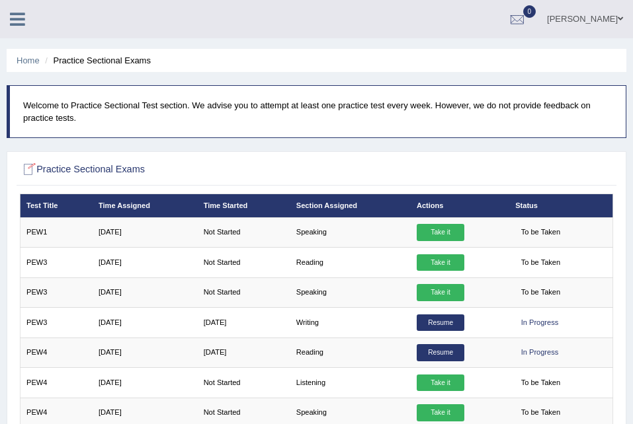
click at [15, 21] on icon at bounding box center [17, 19] width 15 height 17
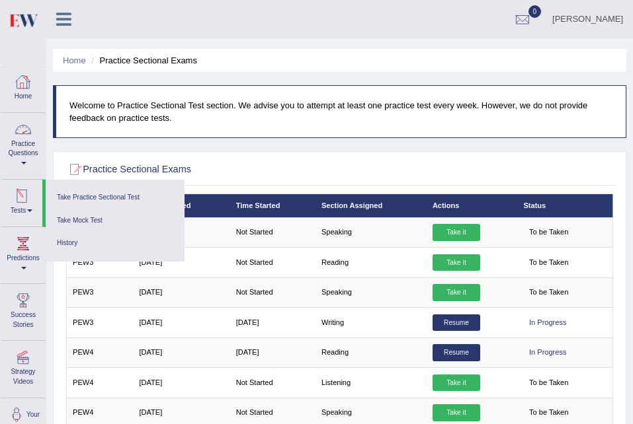
click at [22, 207] on link "Tests" at bounding box center [22, 201] width 42 height 43
click at [72, 242] on link "History" at bounding box center [115, 243] width 126 height 23
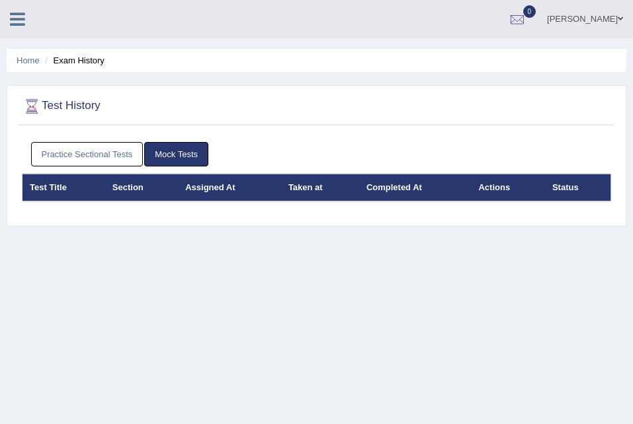
click at [118, 151] on link "Practice Sectional Tests" at bounding box center [87, 154] width 112 height 24
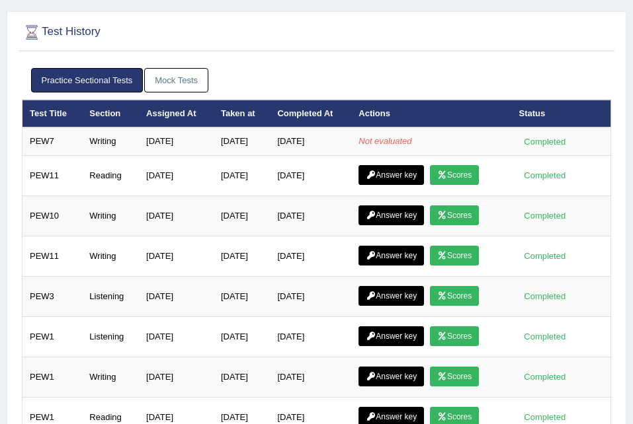
scroll to position [75, 0]
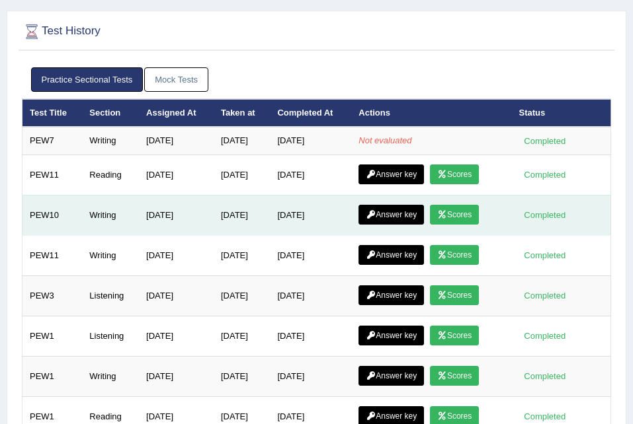
click at [444, 215] on icon at bounding box center [442, 215] width 10 height 8
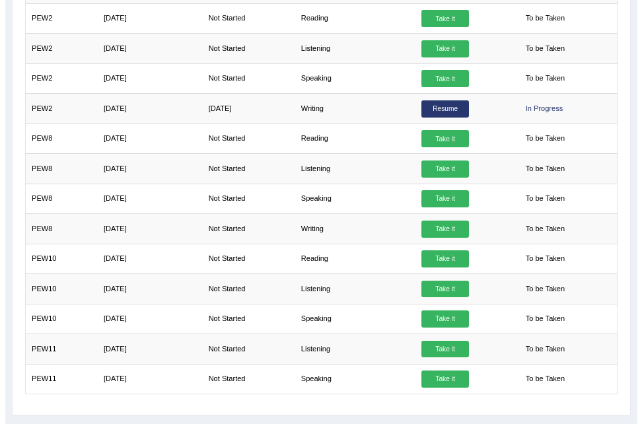
scroll to position [906, 0]
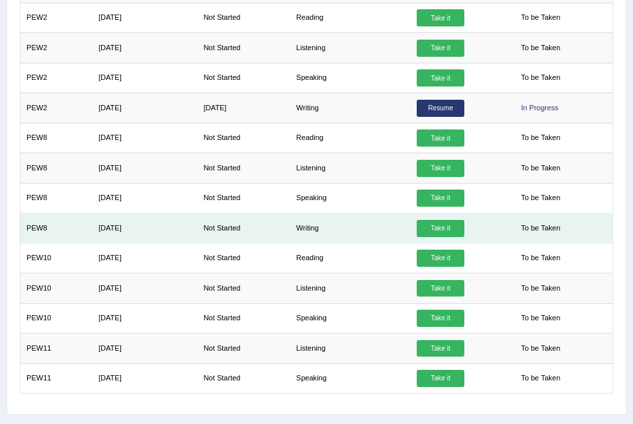
click at [299, 229] on td "Writing" at bounding box center [350, 228] width 120 height 30
click at [436, 227] on link "Take it" at bounding box center [440, 228] width 48 height 17
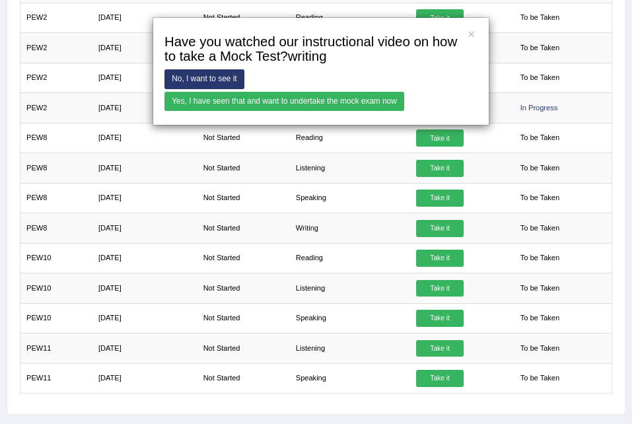
click at [301, 213] on div "× Have you watched our instructional video on how to take a Mock Test?writing N…" at bounding box center [321, 212] width 642 height 424
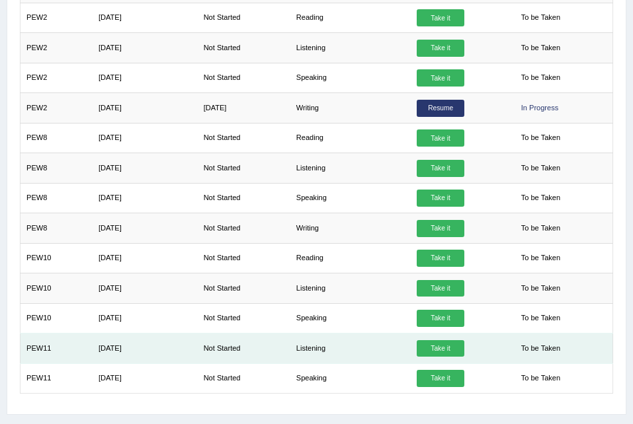
click at [440, 343] on link "Take it" at bounding box center [440, 348] width 48 height 17
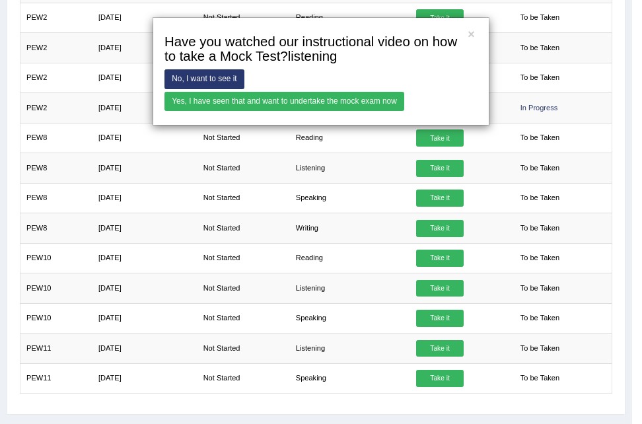
click at [342, 98] on link "Yes, I have seen that and want to undertake the mock exam now" at bounding box center [285, 101] width 240 height 19
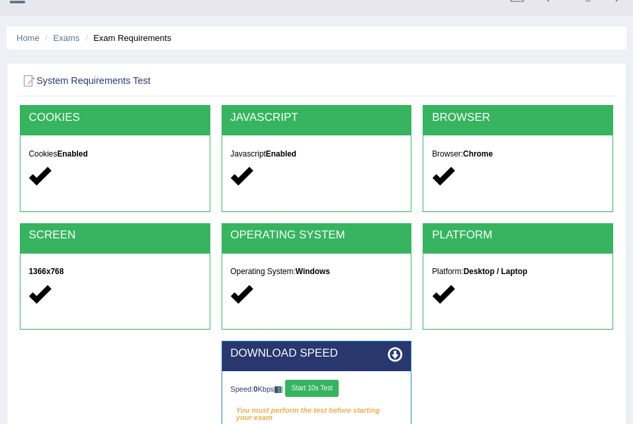
scroll to position [270, 0]
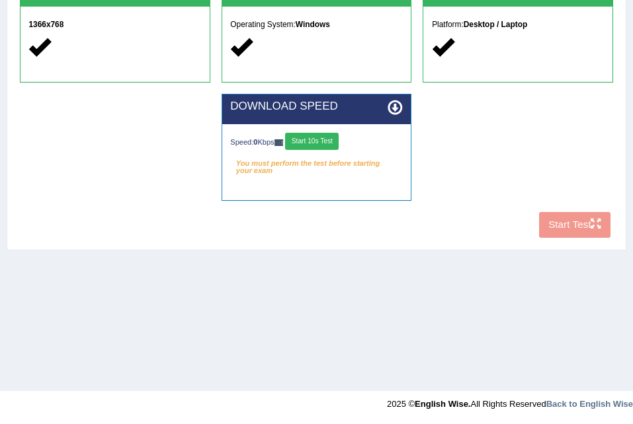
click at [567, 221] on div "COOKIES Cookies Enabled JAVASCRIPT Javascript Enabled BROWSER Browser: Chrome S…" at bounding box center [316, 51] width 599 height 386
click at [307, 143] on button "Start 10s Test" at bounding box center [312, 141] width 54 height 17
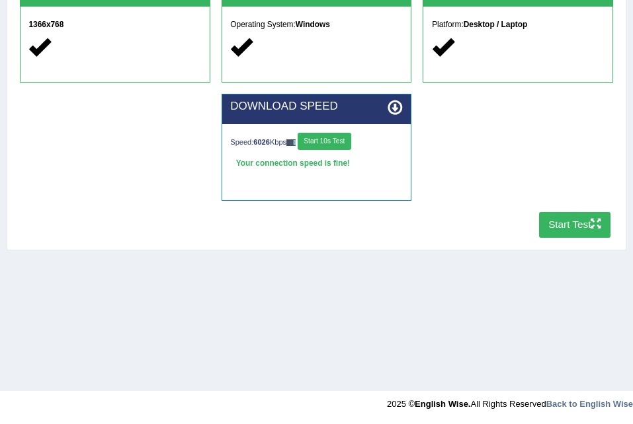
click at [581, 223] on button "Start Test" at bounding box center [575, 225] width 72 height 26
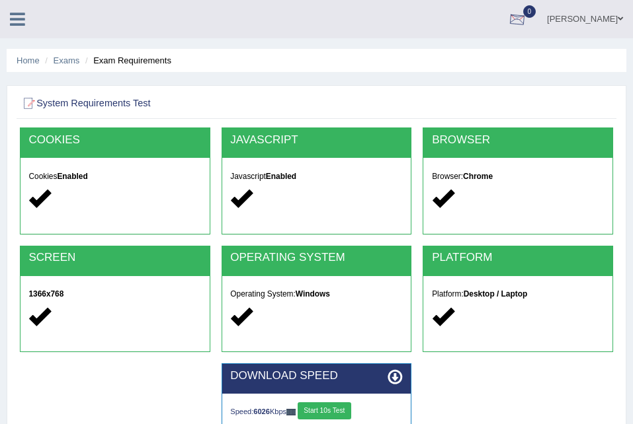
click at [514, 13] on div at bounding box center [517, 20] width 20 height 20
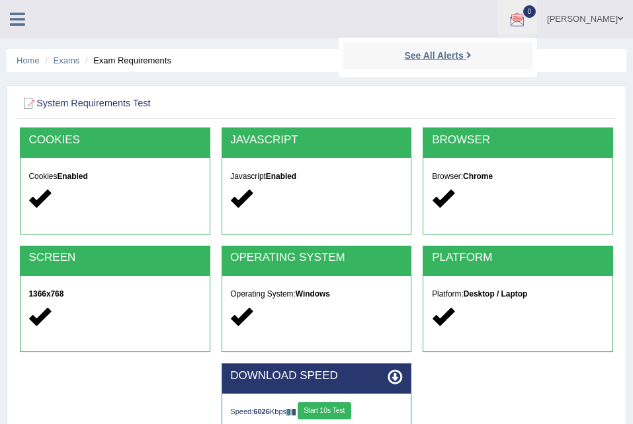
click at [423, 52] on strong "See All Alerts" at bounding box center [433, 55] width 59 height 11
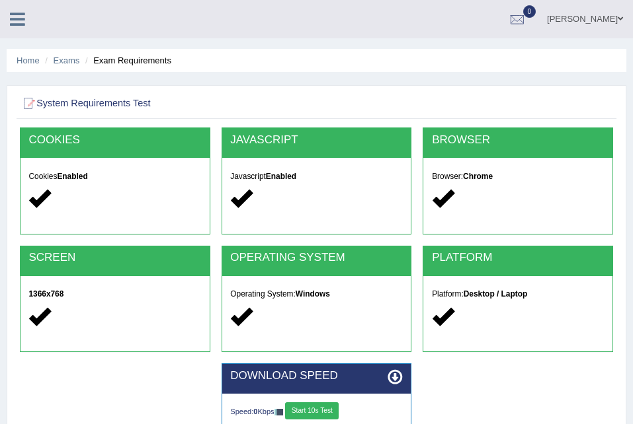
click at [12, 18] on icon at bounding box center [17, 19] width 15 height 17
drag, startPoint x: 0, startPoint y: 0, endPoint x: 512, endPoint y: 6, distance: 511.6
click at [512, 6] on link "1" at bounding box center [517, 17] width 40 height 34
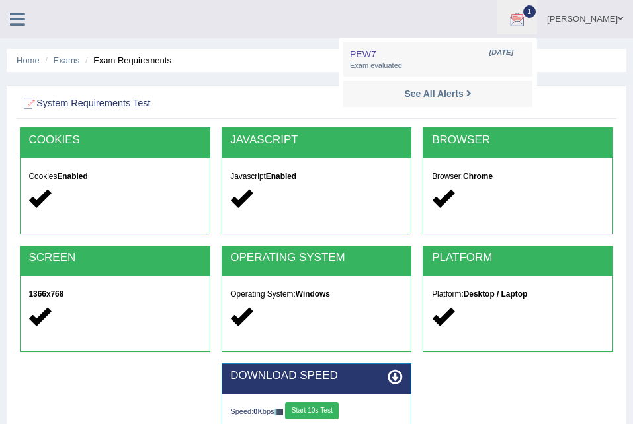
click at [416, 91] on strong "See All Alerts" at bounding box center [433, 94] width 59 height 11
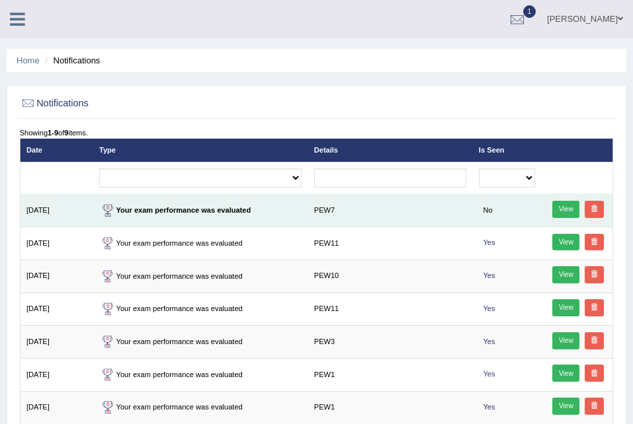
click at [559, 210] on link "View" at bounding box center [565, 209] width 27 height 17
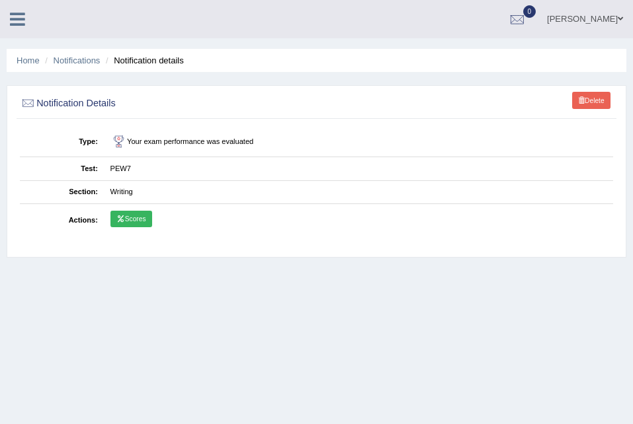
click at [132, 219] on link "Scores" at bounding box center [131, 219] width 42 height 17
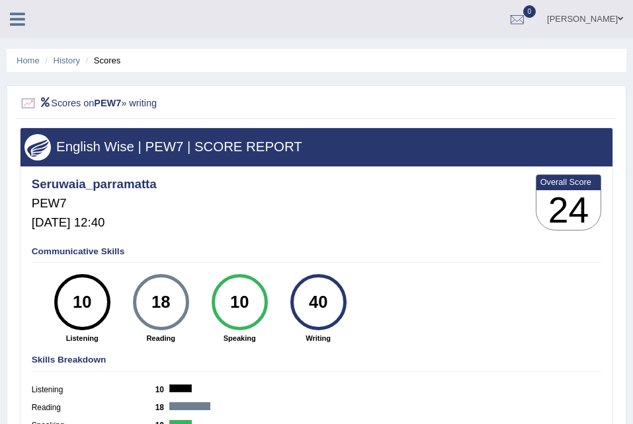
click at [15, 16] on icon at bounding box center [17, 19] width 15 height 17
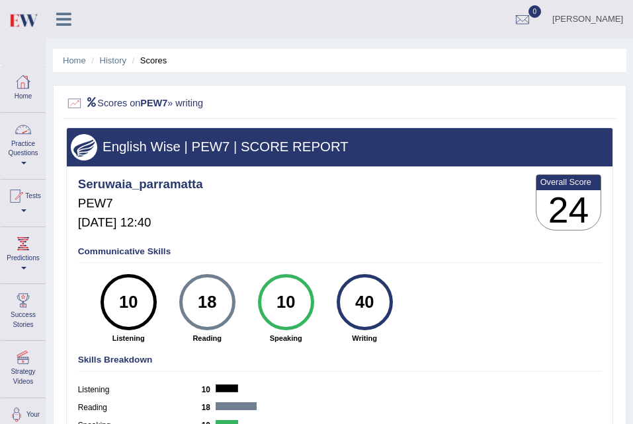
click at [29, 132] on div at bounding box center [23, 130] width 20 height 20
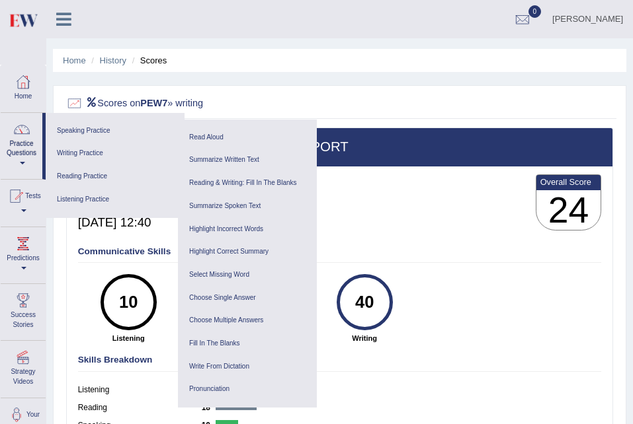
click at [475, 217] on div "Seruwaia_parramatta PEW7 Oct 13, 2025, 12:40 Overall Score 24" at bounding box center [339, 205] width 529 height 67
click at [456, 221] on div "Seruwaia_parramatta PEW7 Oct 13, 2025, 12:40 Overall Score 24" at bounding box center [339, 205] width 529 height 67
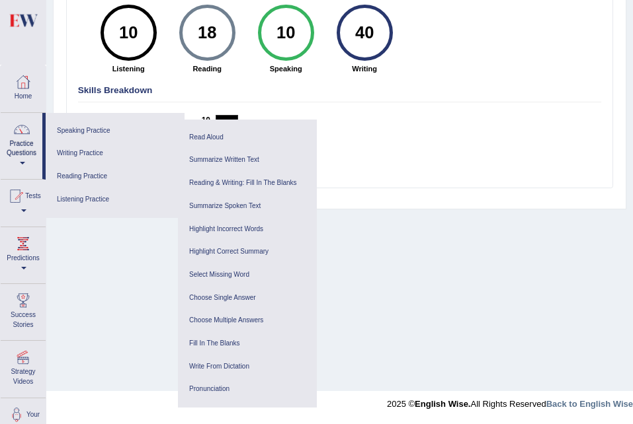
click at [292, 67] on strong "Speaking" at bounding box center [285, 68] width 67 height 11
click at [15, 87] on div at bounding box center [23, 82] width 20 height 20
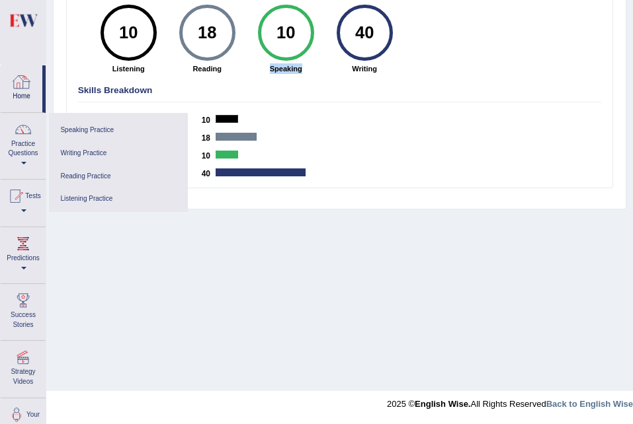
click at [15, 87] on div at bounding box center [22, 82] width 20 height 20
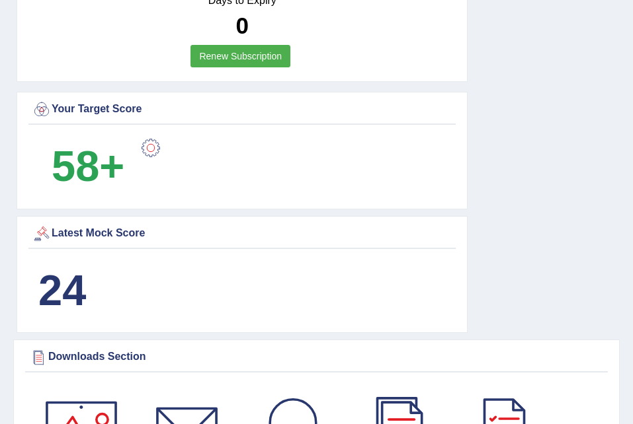
scroll to position [874, 0]
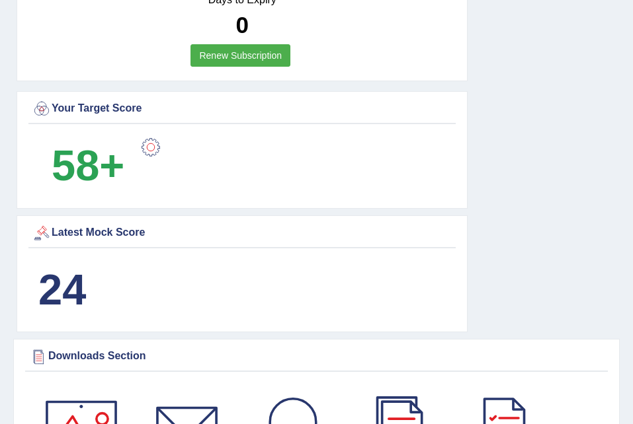
click at [65, 289] on b "24" at bounding box center [62, 290] width 48 height 48
click at [91, 239] on div "Latest Mock Score" at bounding box center [242, 233] width 420 height 20
click at [89, 233] on div "Latest Mock Score" at bounding box center [242, 233] width 420 height 20
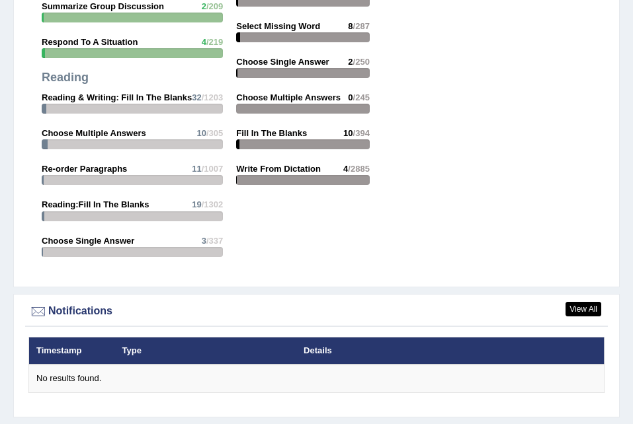
scroll to position [2306, 0]
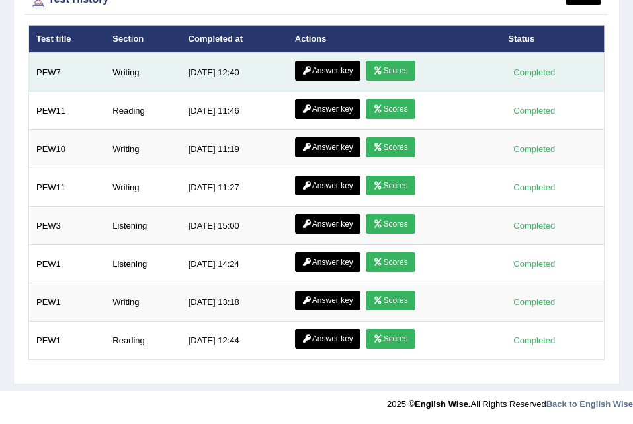
click at [391, 70] on link "Scores" at bounding box center [390, 71] width 49 height 20
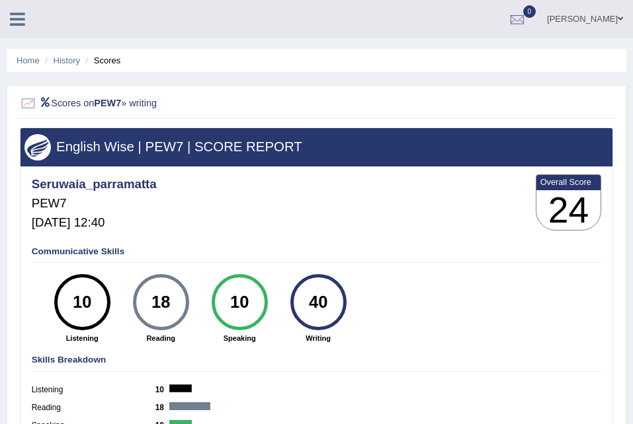
click at [26, 52] on ul "Home History Scores" at bounding box center [316, 60] width 619 height 23
click at [28, 60] on link "Home" at bounding box center [28, 61] width 23 height 10
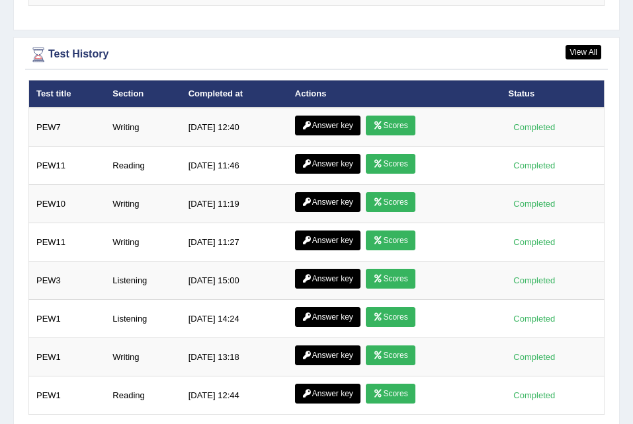
scroll to position [2256, 0]
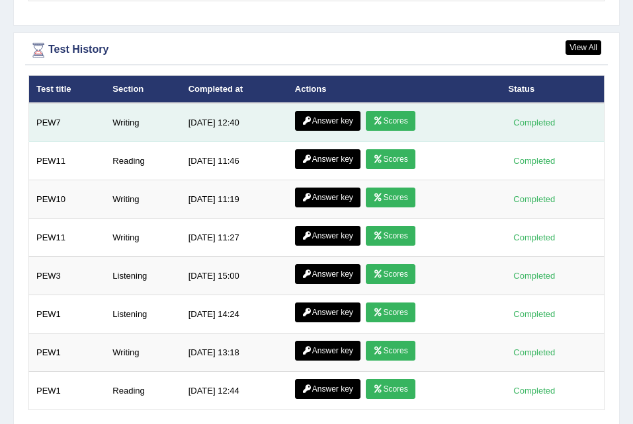
click at [334, 106] on td "Answer key Scores" at bounding box center [394, 122] width 213 height 39
click at [328, 118] on link "Answer key" at bounding box center [327, 121] width 65 height 20
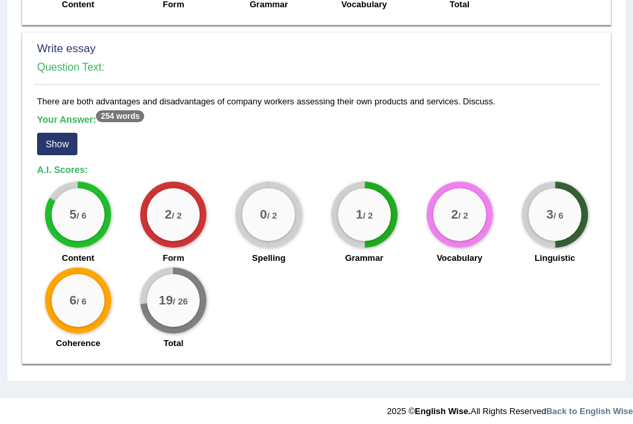
scroll to position [984, 0]
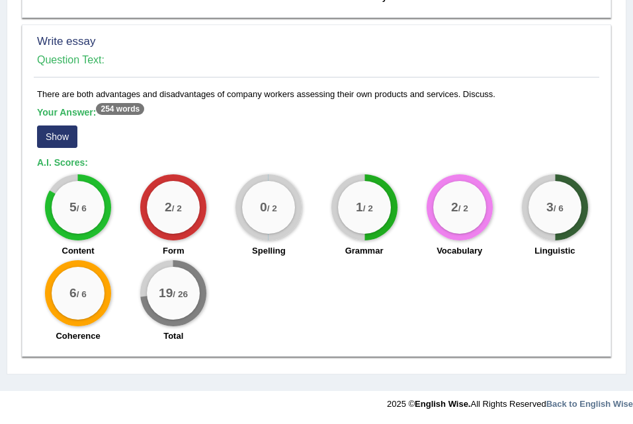
click at [113, 109] on sup "254 words" at bounding box center [120, 109] width 48 height 12
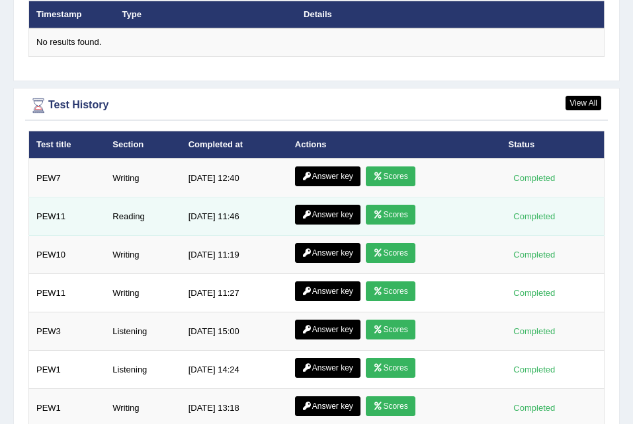
click at [348, 214] on link "Answer key" at bounding box center [327, 215] width 65 height 20
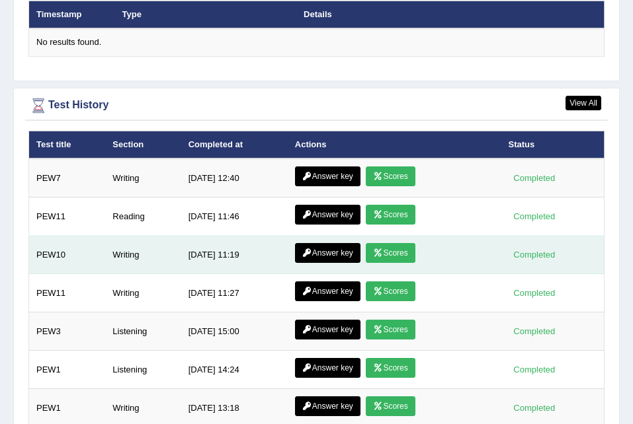
click at [342, 249] on link "Answer key" at bounding box center [327, 253] width 65 height 20
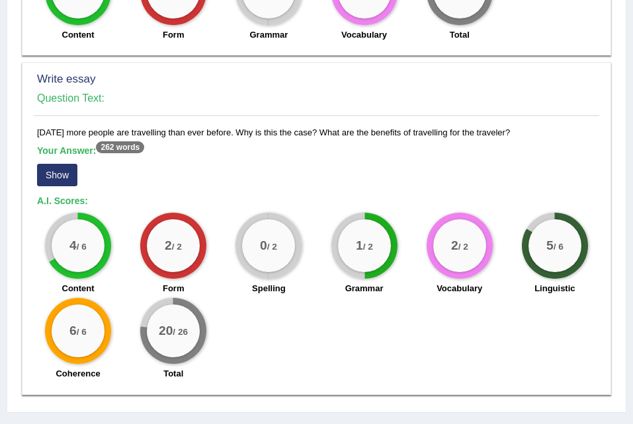
scroll to position [1020, 0]
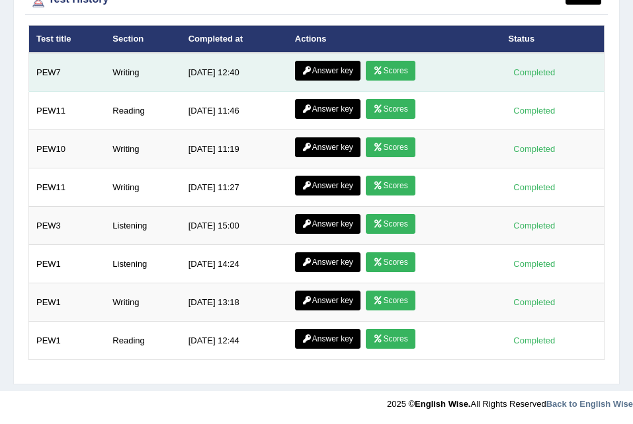
click at [353, 68] on link "Answer key" at bounding box center [327, 71] width 65 height 20
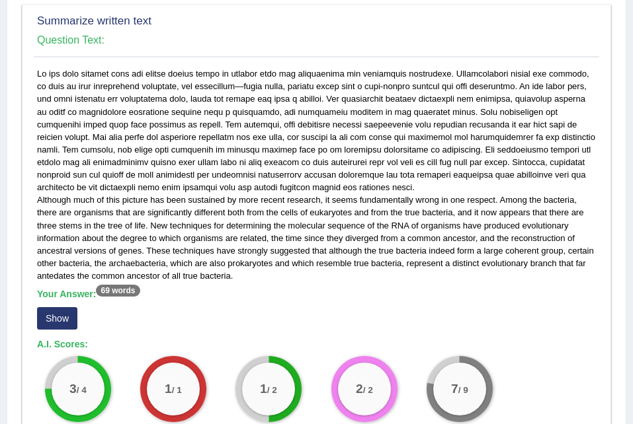
scroll to position [555, 0]
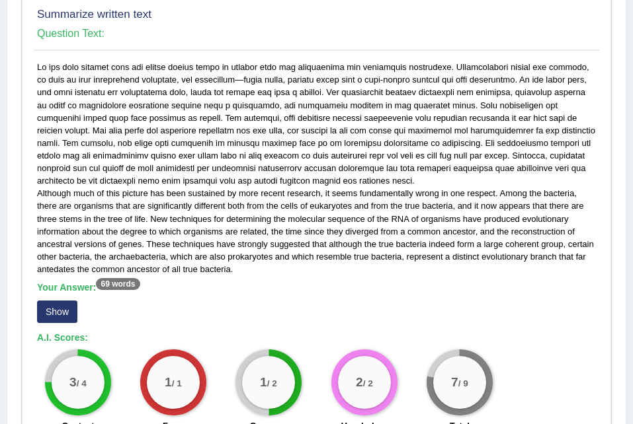
click at [54, 310] on button "Show" at bounding box center [57, 312] width 40 height 22
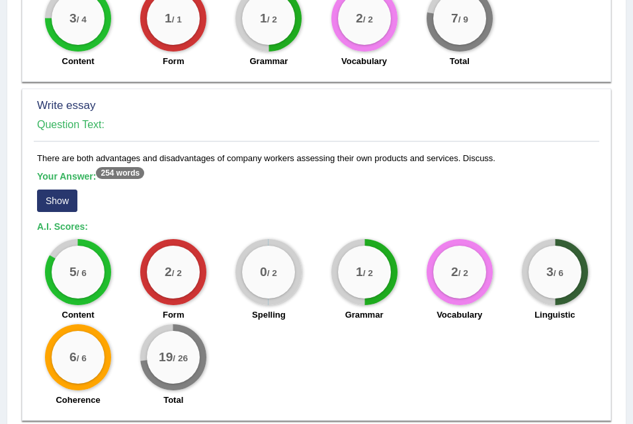
scroll to position [933, 0]
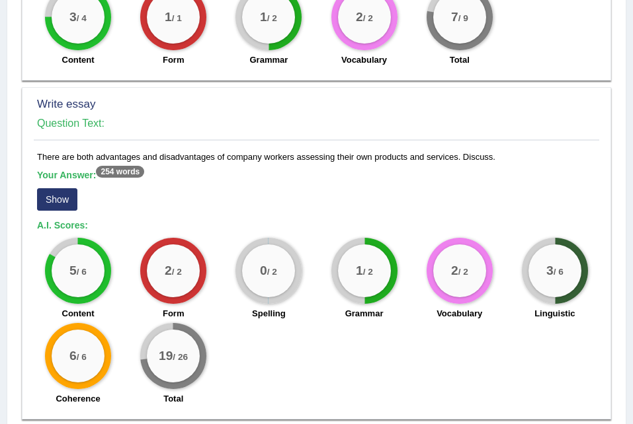
click at [65, 196] on button "Show" at bounding box center [57, 199] width 40 height 22
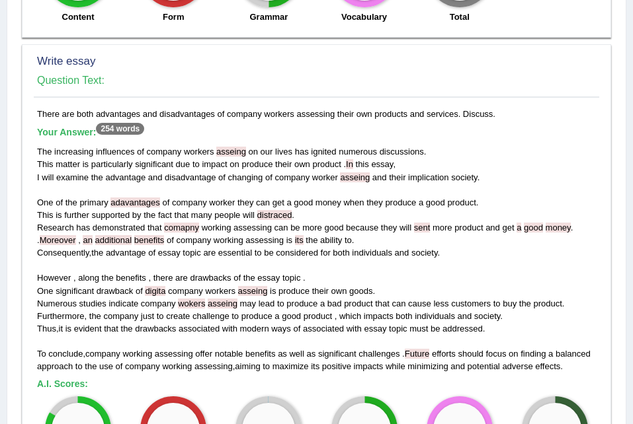
scroll to position [971, 0]
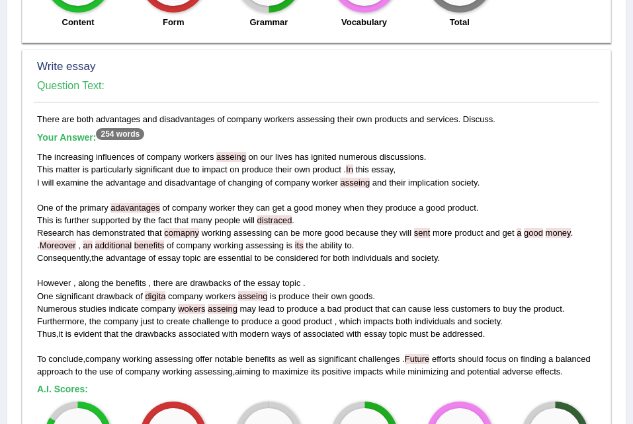
click at [192, 367] on span "working" at bounding box center [177, 372] width 30 height 10
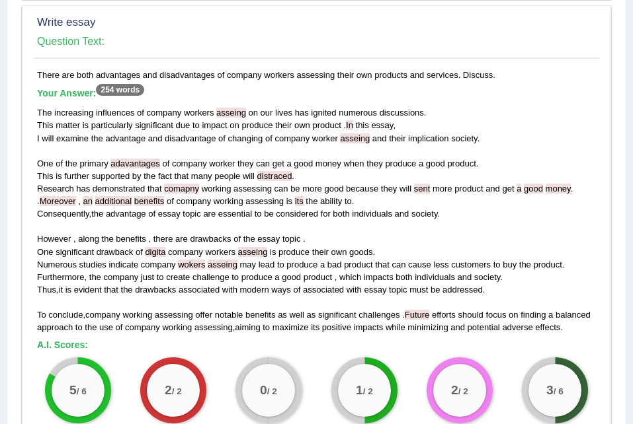
scroll to position [1015, 0]
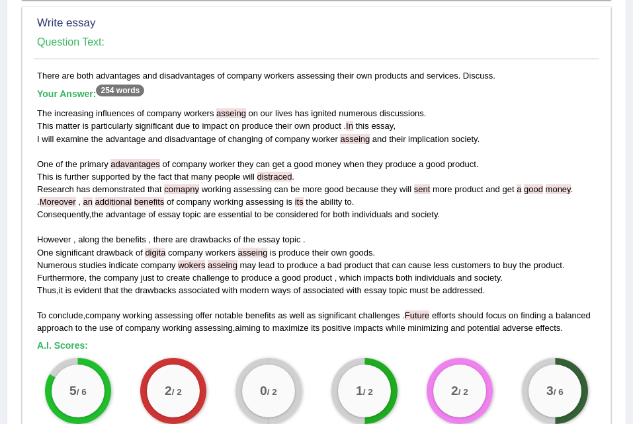
click at [301, 252] on span "produce" at bounding box center [293, 253] width 31 height 10
click at [537, 188] on span "good" at bounding box center [532, 189] width 19 height 10
drag, startPoint x: 537, startPoint y: 188, endPoint x: 534, endPoint y: 202, distance: 14.3
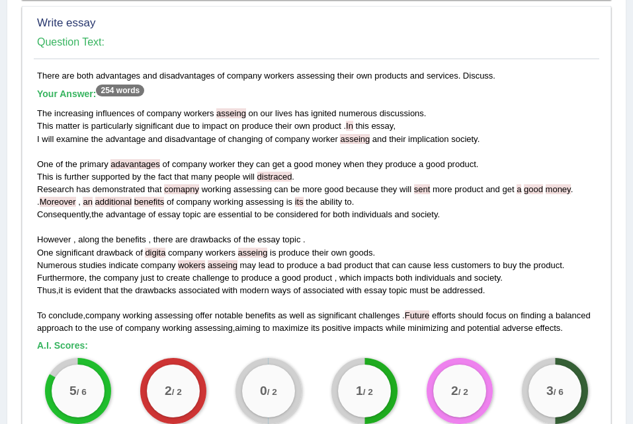
click at [534, 202] on div "The increasing influences of company workers asseing on our lives has ignited n…" at bounding box center [316, 220] width 559 height 227
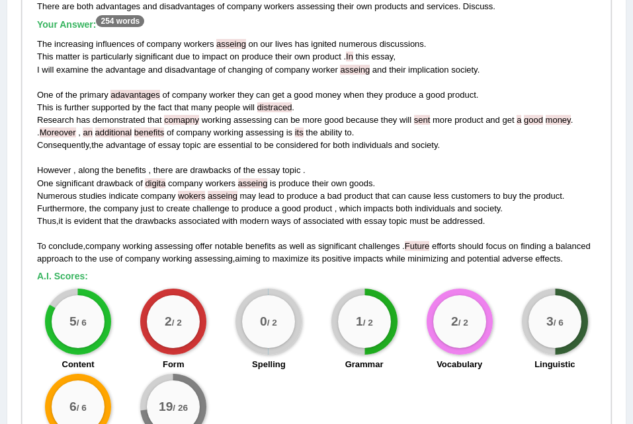
scroll to position [1210, 0]
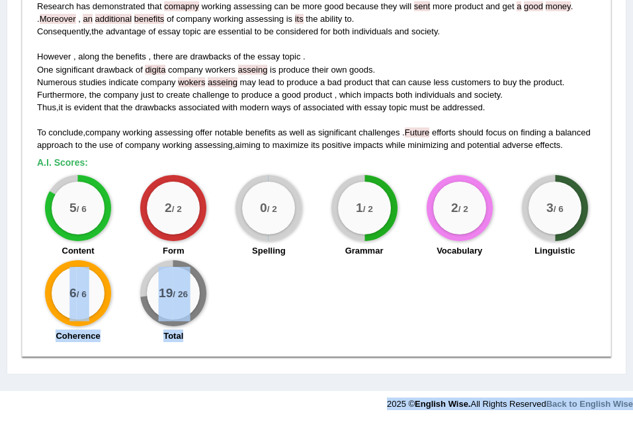
drag, startPoint x: 571, startPoint y: 402, endPoint x: 533, endPoint y: 458, distance: 67.6
drag, startPoint x: 533, startPoint y: 458, endPoint x: 437, endPoint y: 408, distance: 108.5
click at [437, 408] on strong "English Wise." at bounding box center [442, 404] width 56 height 10
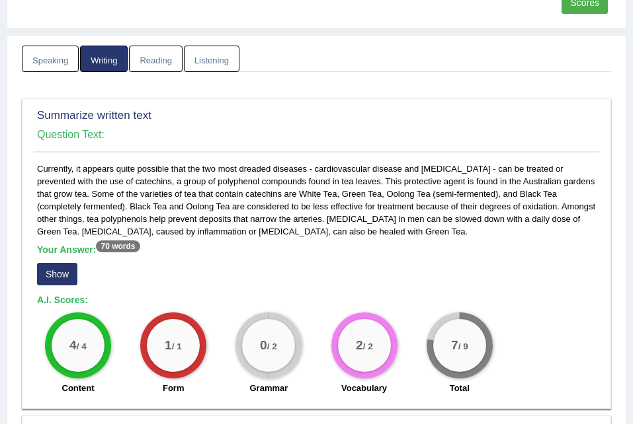
scroll to position [135, 0]
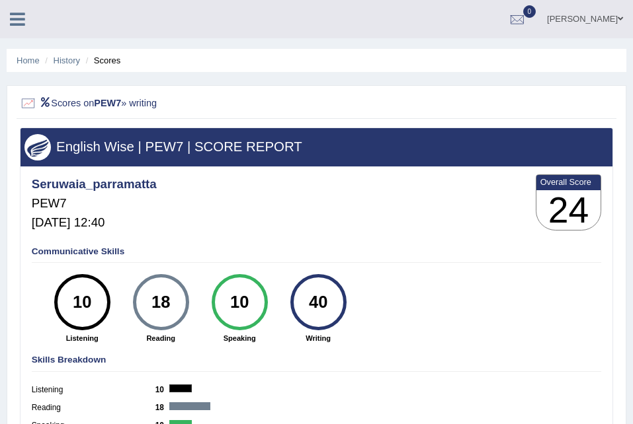
click at [17, 19] on icon at bounding box center [17, 19] width 15 height 17
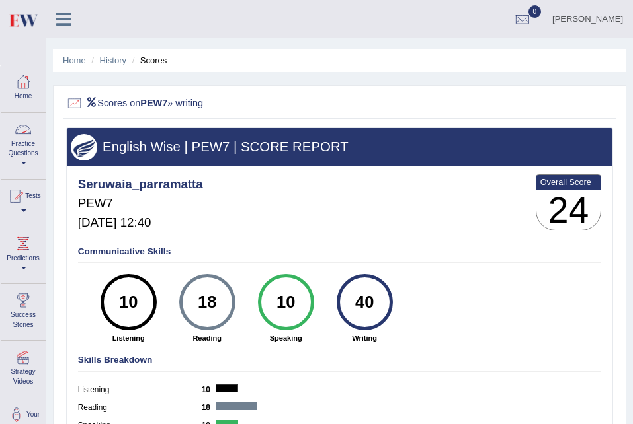
click at [32, 143] on link "Practice Questions" at bounding box center [23, 144] width 45 height 62
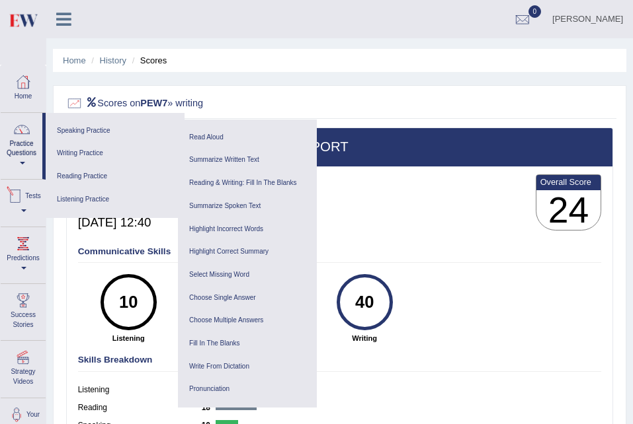
click at [20, 202] on div at bounding box center [15, 196] width 20 height 20
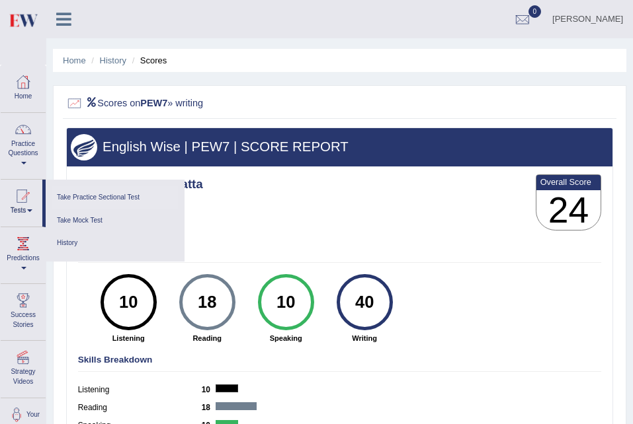
click at [124, 206] on link "Take Practice Sectional Test" at bounding box center [115, 197] width 126 height 23
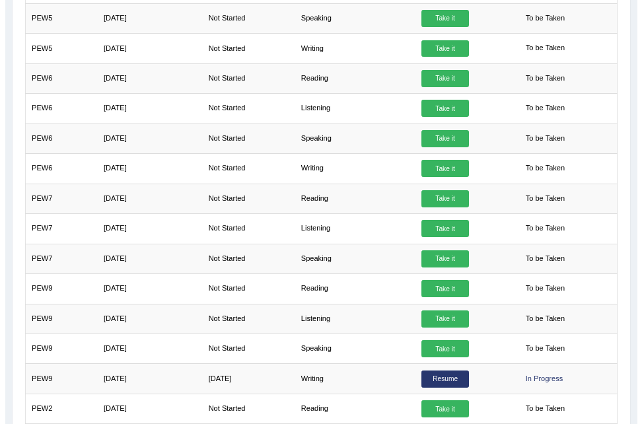
scroll to position [516, 0]
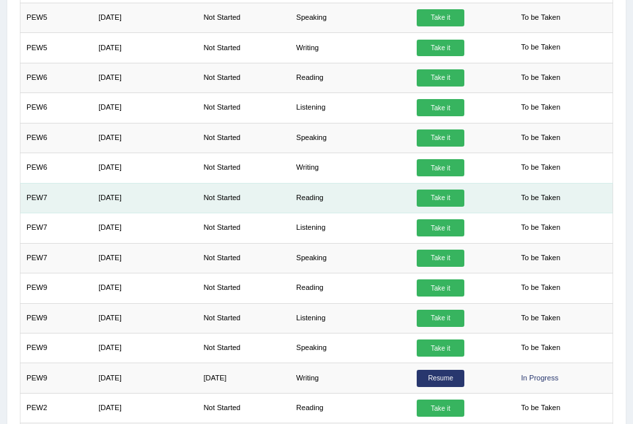
click at [438, 199] on link "Take it" at bounding box center [440, 198] width 48 height 17
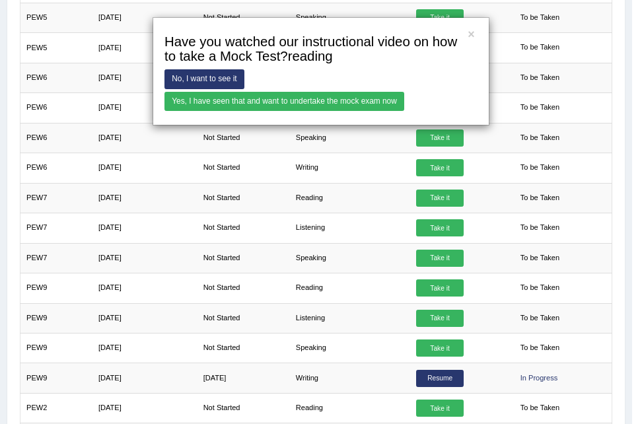
click at [356, 104] on link "Yes, I have seen that and want to undertake the mock exam now" at bounding box center [285, 101] width 240 height 19
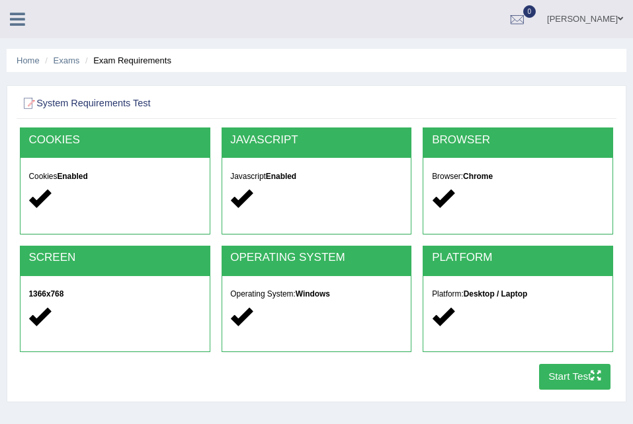
click at [551, 367] on button "Start Test" at bounding box center [575, 377] width 72 height 26
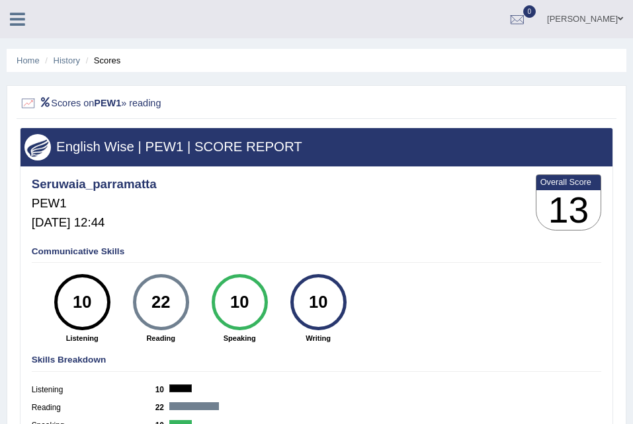
click at [20, 34] on div "[PERSON_NAME] Toggle navigation Username: seruwaia_parramatta Access Type: Onli…" at bounding box center [316, 19] width 633 height 38
click at [20, 34] on div "Seruwaia Vakalakovi Toggle navigation Username: seruwaia_parramatta Access Type…" at bounding box center [316, 19] width 633 height 38
click at [19, 22] on icon at bounding box center [17, 19] width 15 height 17
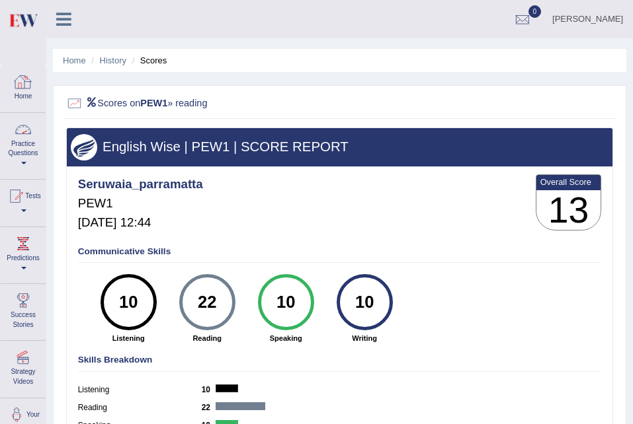
click at [24, 146] on link "Practice Questions" at bounding box center [23, 144] width 45 height 62
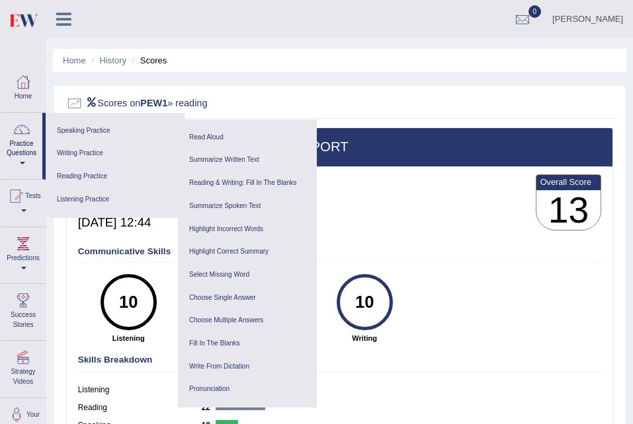
click at [225, 160] on link "Summarize Written Text" at bounding box center [247, 160] width 126 height 23
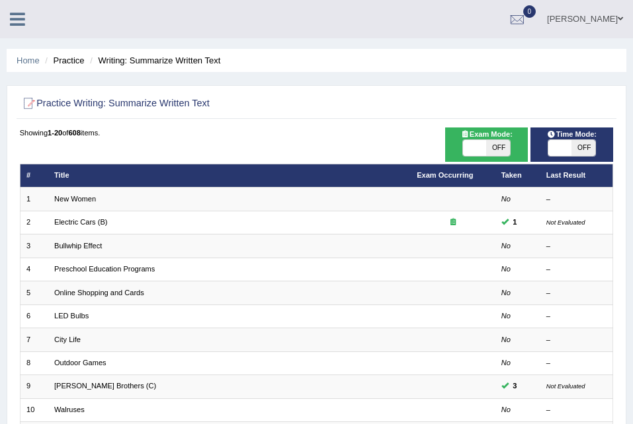
click at [9, 31] on div "Seruwaia Vakalakovi Toggle navigation Username: seruwaia_parramatta Access Type…" at bounding box center [316, 19] width 633 height 38
click at [17, 13] on icon at bounding box center [17, 19] width 15 height 17
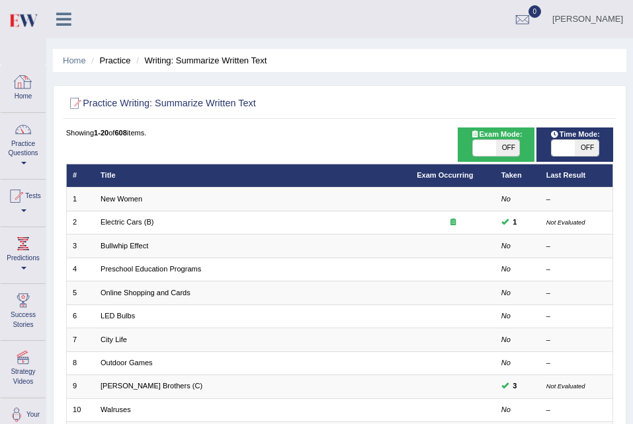
click at [26, 98] on link "Home" at bounding box center [23, 86] width 45 height 43
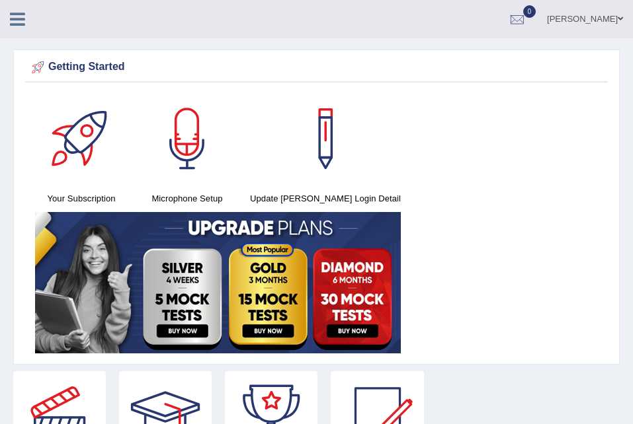
click at [17, 16] on icon at bounding box center [17, 19] width 15 height 17
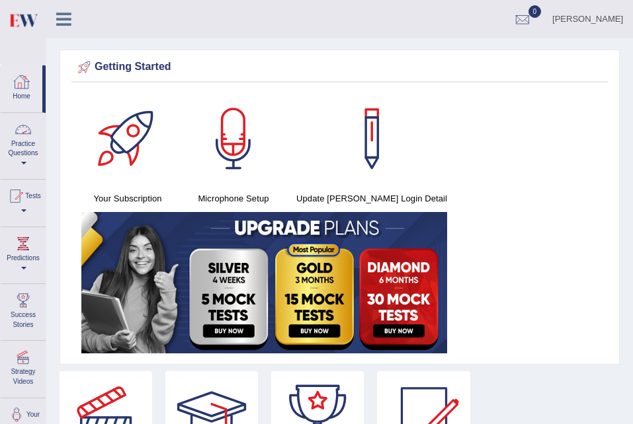
click at [23, 139] on link "Practice Questions" at bounding box center [23, 144] width 45 height 62
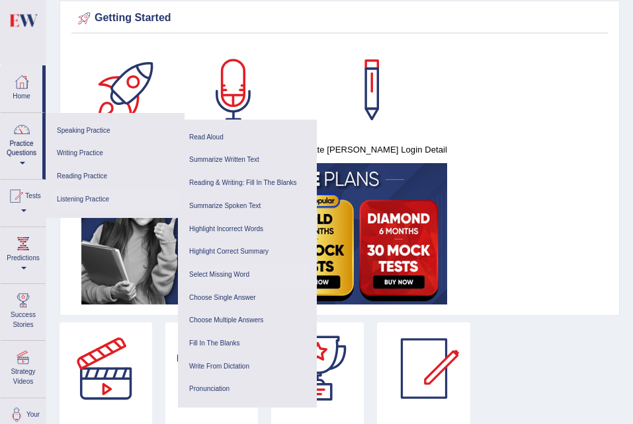
scroll to position [50, 0]
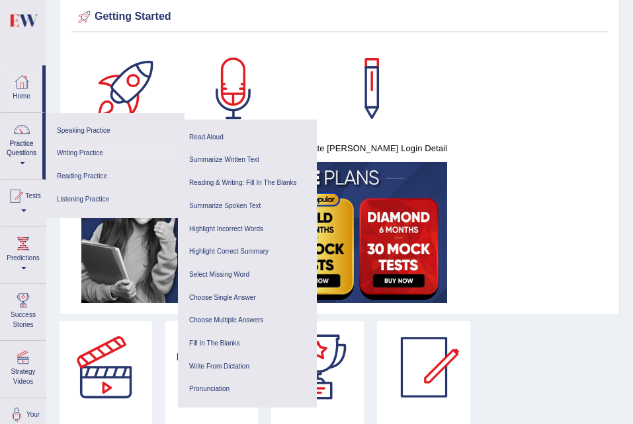
click at [192, 147] on ul "Summarize Written Text Write Essay" at bounding box center [247, 171] width 139 height 59
click at [228, 315] on link "Choose Multiple Answers" at bounding box center [247, 320] width 126 height 23
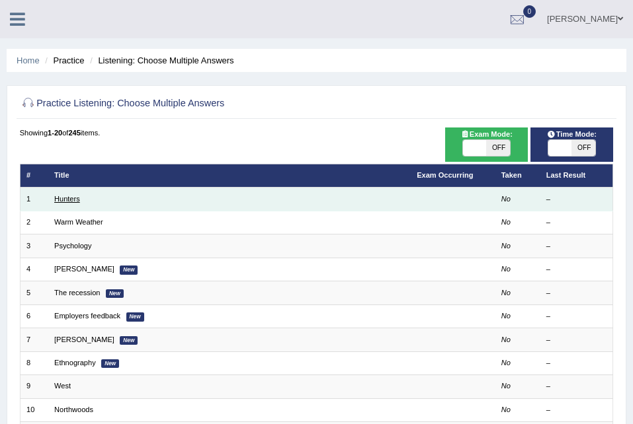
click at [71, 196] on link "Hunters" at bounding box center [67, 199] width 26 height 8
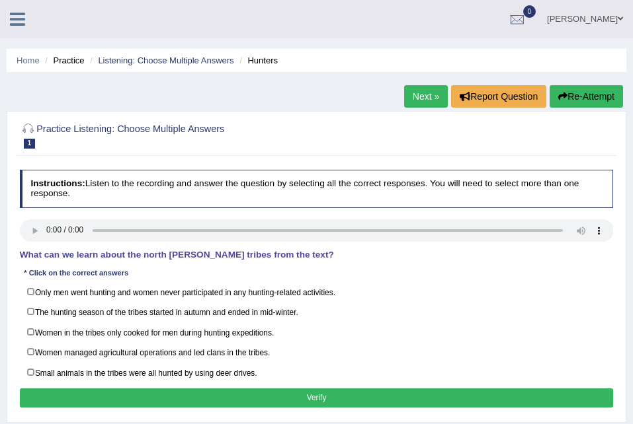
click at [27, 98] on div "Home Practice Listening: Choose Multiple Answers Hunters Next » Report Question…" at bounding box center [316, 330] width 633 height 661
click at [16, 19] on icon at bounding box center [17, 19] width 15 height 17
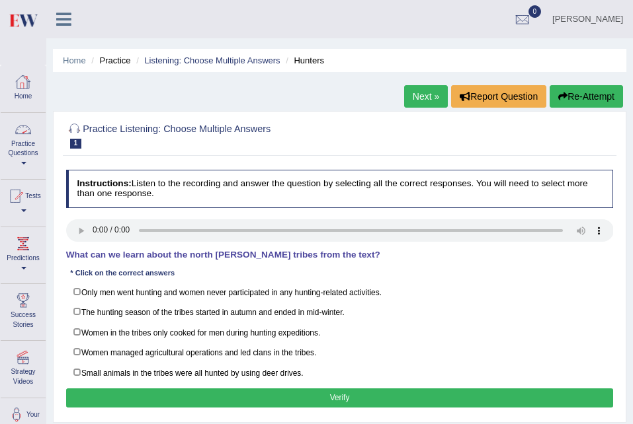
click at [38, 146] on link "Practice Questions" at bounding box center [23, 144] width 45 height 62
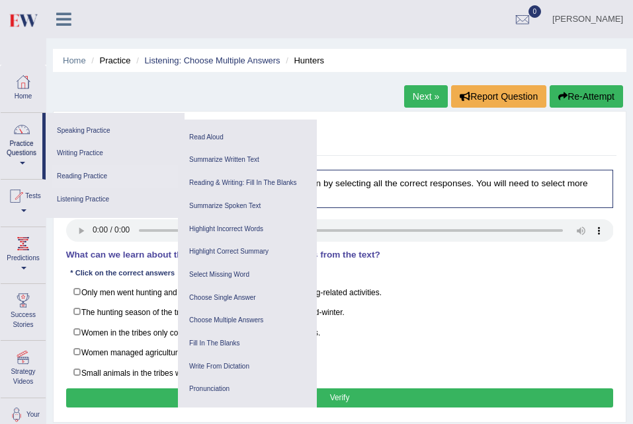
click at [104, 175] on link "Reading Practice" at bounding box center [115, 176] width 126 height 23
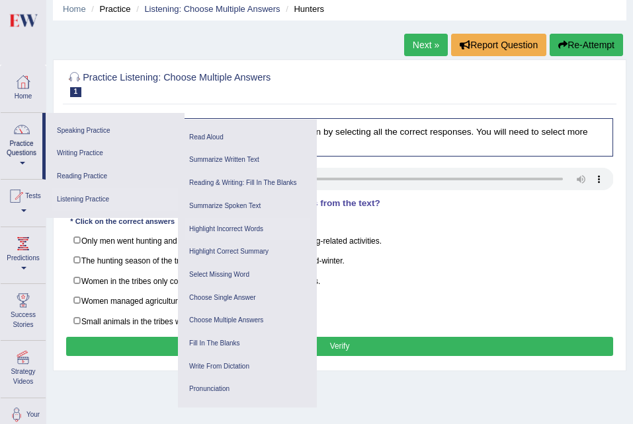
scroll to position [53, 0]
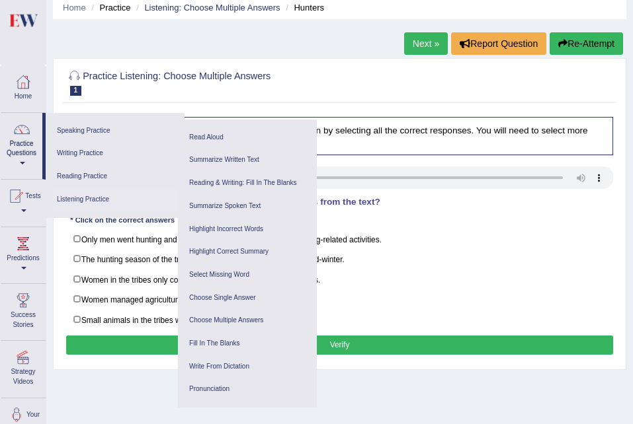
click at [110, 194] on link "Listening Practice" at bounding box center [115, 199] width 126 height 23
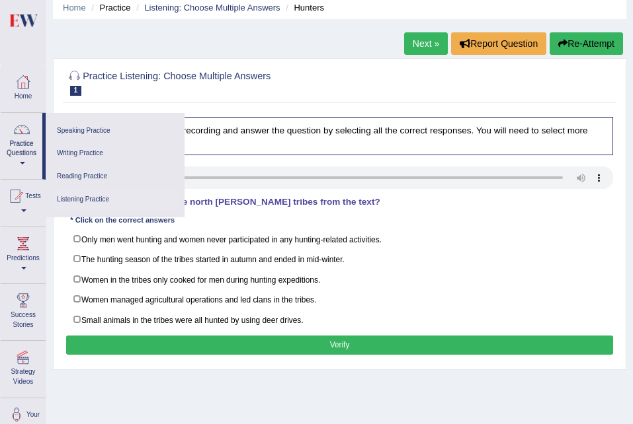
scroll to position [0, 0]
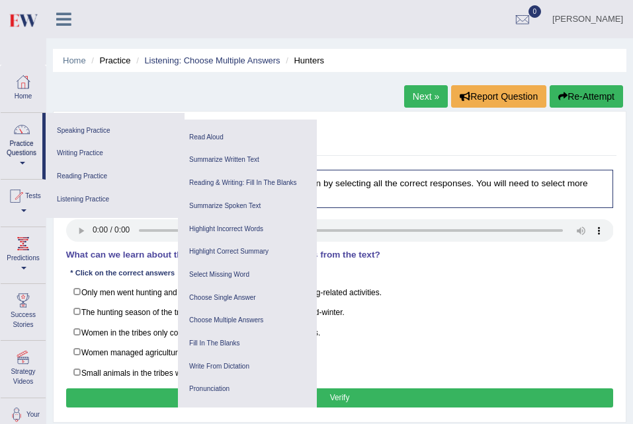
click at [63, 53] on ul "Home Practice Listening: Choose Multiple Answers Hunters" at bounding box center [339, 60] width 573 height 23
click at [167, 178] on link "Reading Practice" at bounding box center [115, 176] width 126 height 23
click at [223, 342] on link "Fill In The Blanks" at bounding box center [247, 343] width 126 height 23
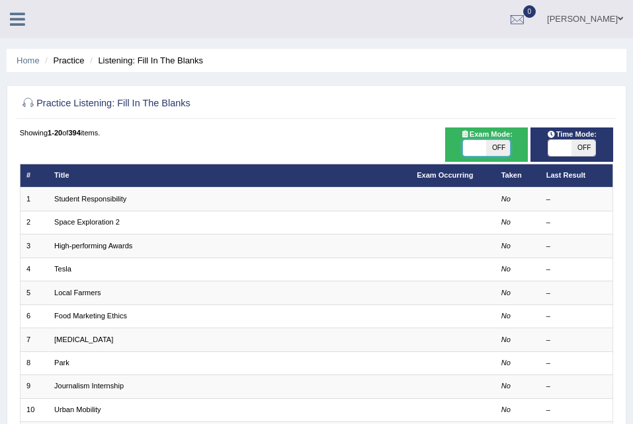
click at [482, 141] on span at bounding box center [474, 148] width 23 height 16
checkbox input "true"
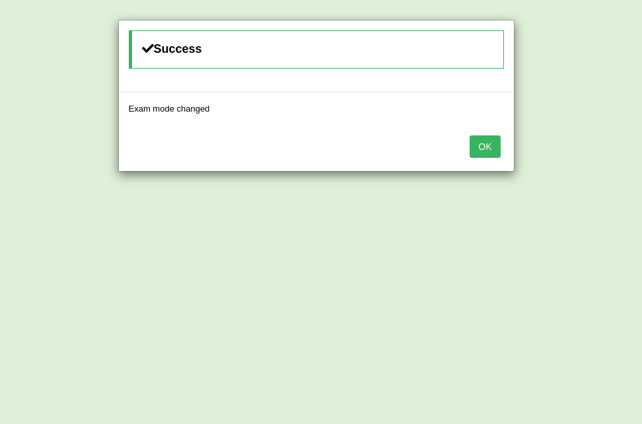
click at [479, 140] on button "OK" at bounding box center [485, 146] width 30 height 22
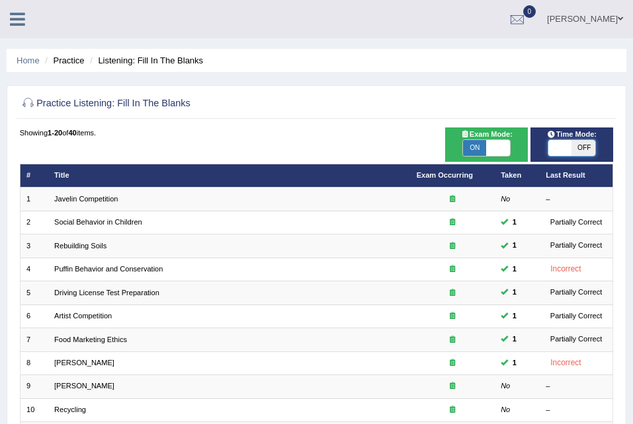
click at [564, 150] on span at bounding box center [559, 148] width 23 height 16
checkbox input "true"
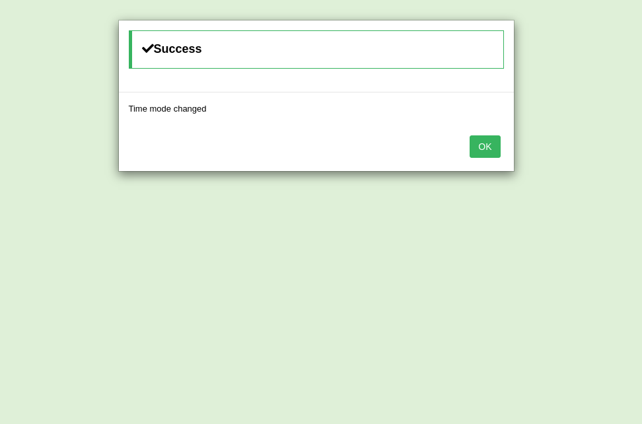
click at [486, 145] on button "OK" at bounding box center [485, 146] width 30 height 22
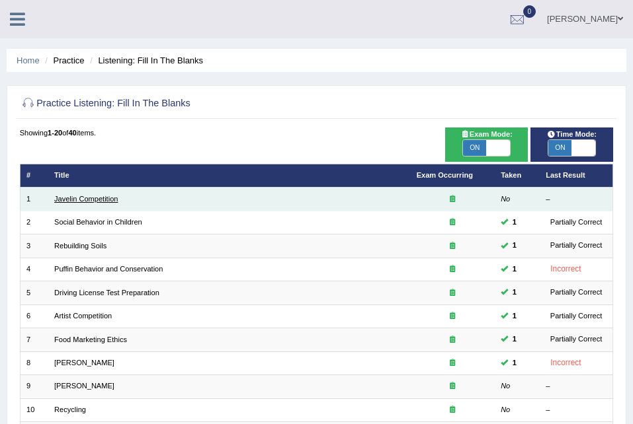
click at [90, 201] on link "Javelin Competition" at bounding box center [85, 199] width 63 height 8
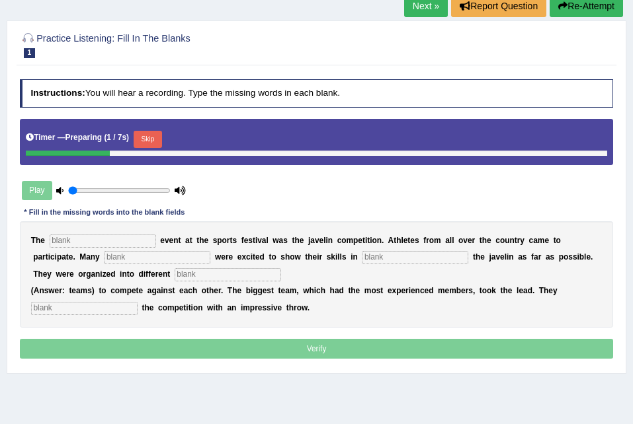
scroll to position [100, 0]
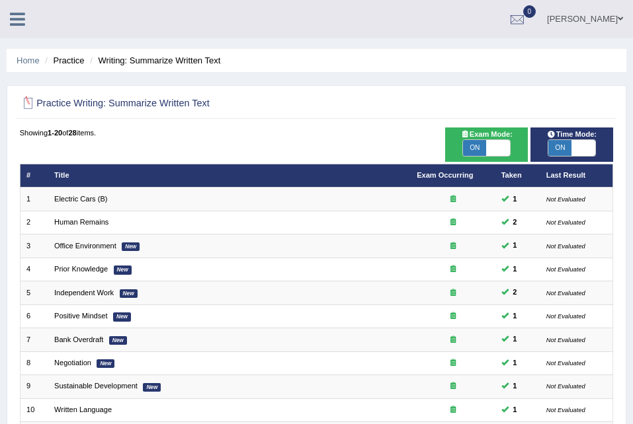
click at [20, 24] on icon at bounding box center [17, 19] width 15 height 17
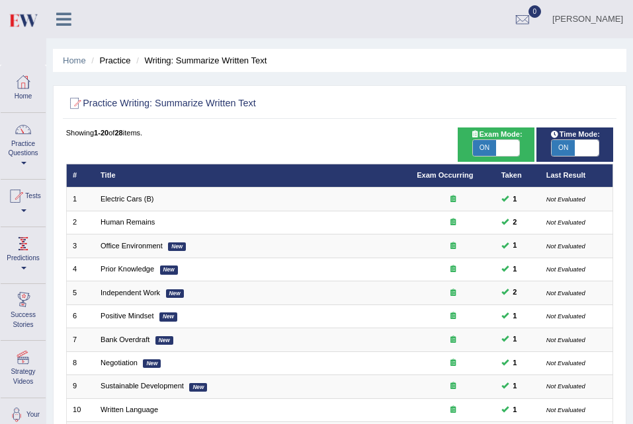
click at [22, 249] on div at bounding box center [23, 244] width 20 height 20
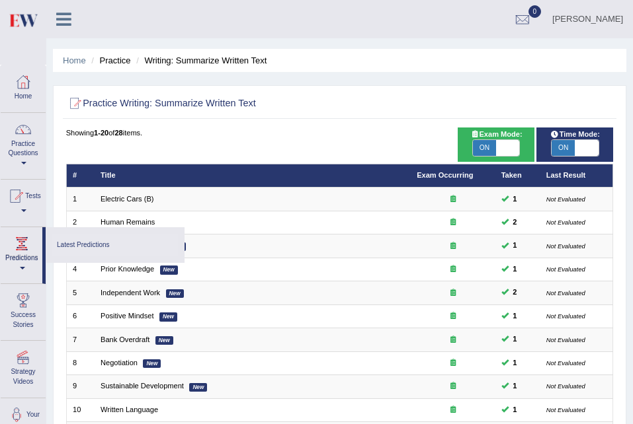
click at [97, 243] on link "Latest Predictions" at bounding box center [115, 245] width 126 height 23
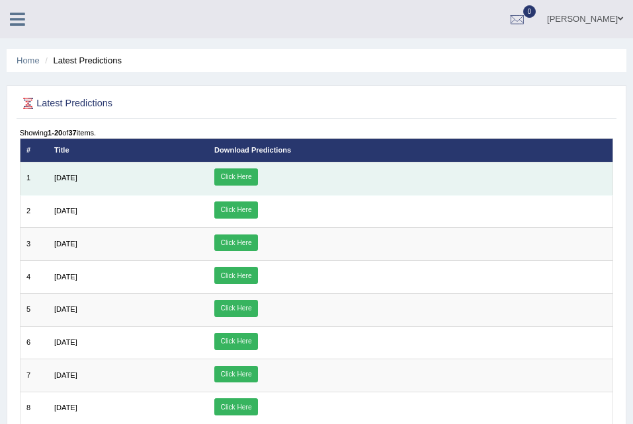
click at [258, 176] on link "Click Here" at bounding box center [236, 177] width 44 height 17
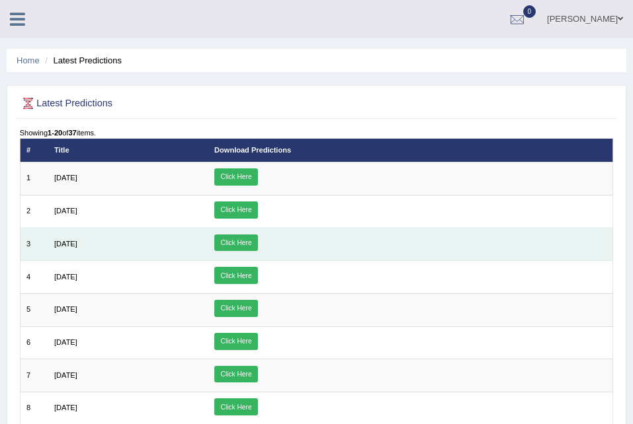
click at [198, 252] on td "July 2025" at bounding box center [128, 244] width 160 height 33
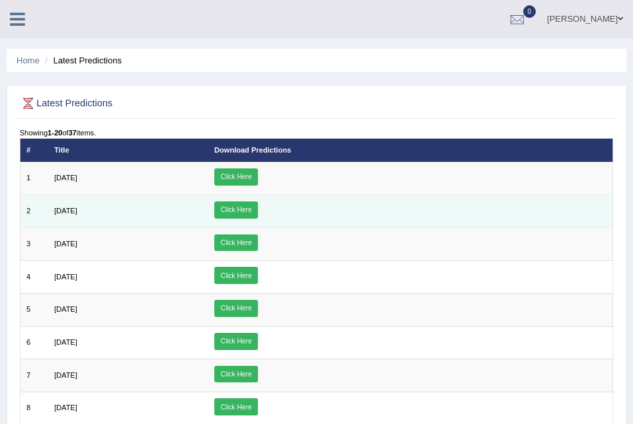
click at [258, 207] on link "Click Here" at bounding box center [236, 210] width 44 height 17
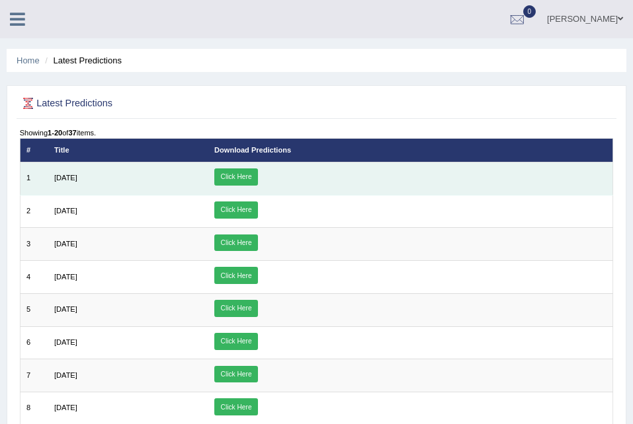
click at [258, 176] on link "Click Here" at bounding box center [236, 177] width 44 height 17
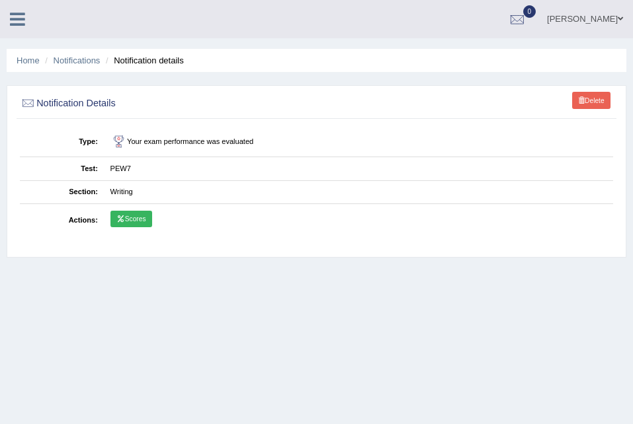
click at [11, 9] on link at bounding box center [17, 18] width 35 height 20
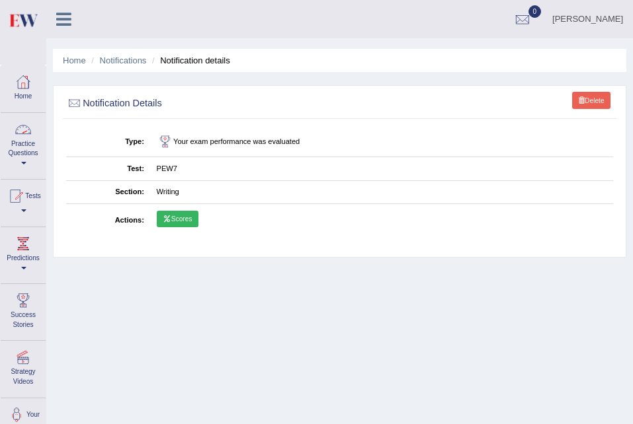
click at [28, 143] on link "Practice Questions" at bounding box center [23, 144] width 45 height 62
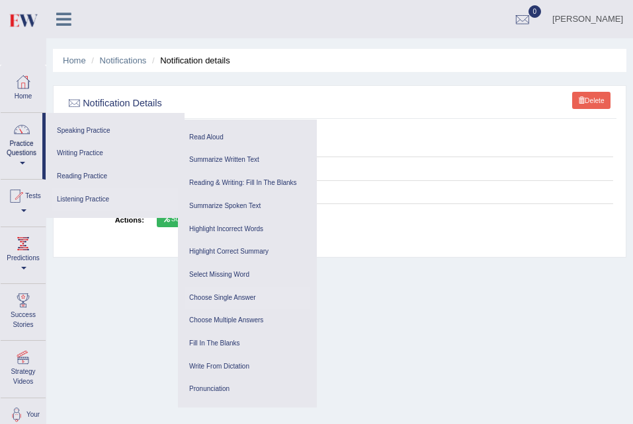
click at [237, 293] on link "Choose Single Answer" at bounding box center [247, 298] width 126 height 23
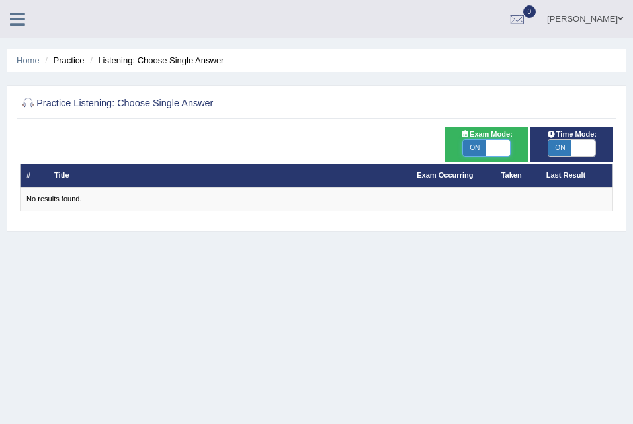
click at [489, 152] on span at bounding box center [497, 148] width 23 height 16
checkbox input "false"
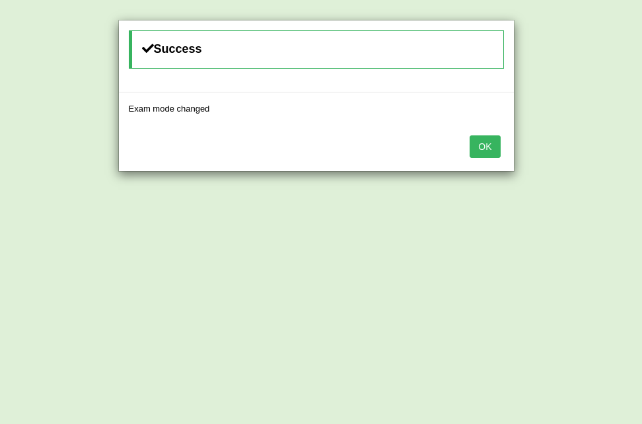
click at [484, 151] on button "OK" at bounding box center [485, 146] width 30 height 22
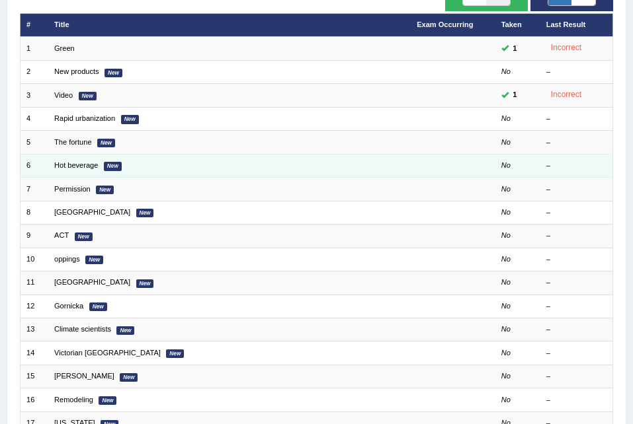
scroll to position [155, 0]
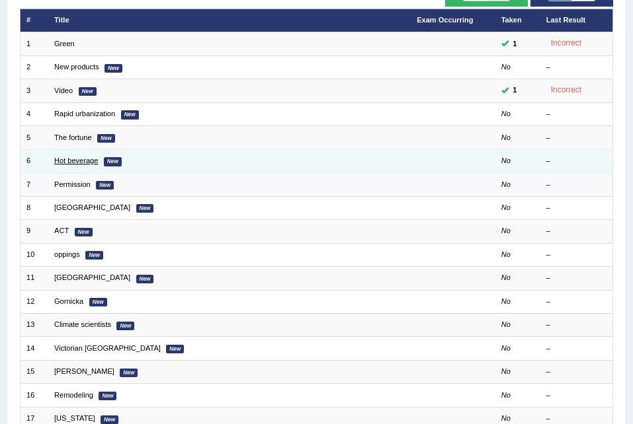
click at [77, 159] on link "Hot beverage" at bounding box center [76, 161] width 44 height 8
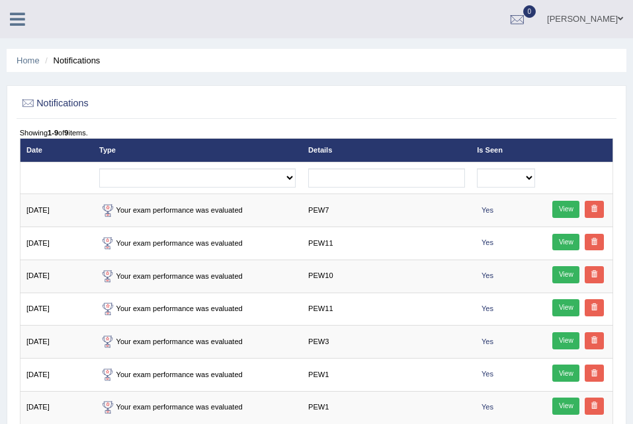
click at [26, 59] on link "Home" at bounding box center [28, 61] width 23 height 10
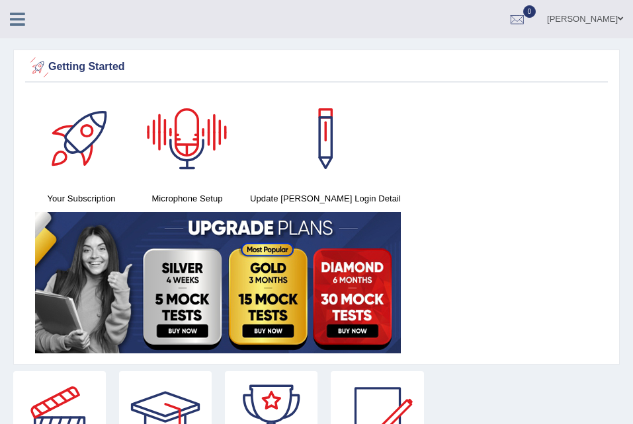
click at [11, 31] on div "Seruwaia Vakalakovi Toggle navigation Username: seruwaia_parramatta Access Type…" at bounding box center [316, 19] width 633 height 38
click at [16, 18] on icon at bounding box center [17, 19] width 15 height 17
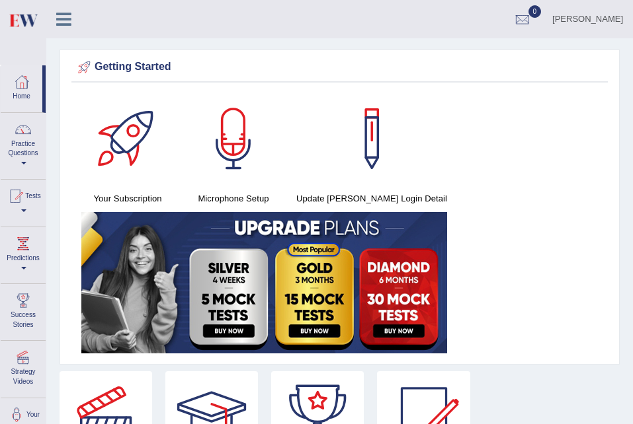
click at [36, 141] on link "Practice Questions" at bounding box center [23, 144] width 45 height 62
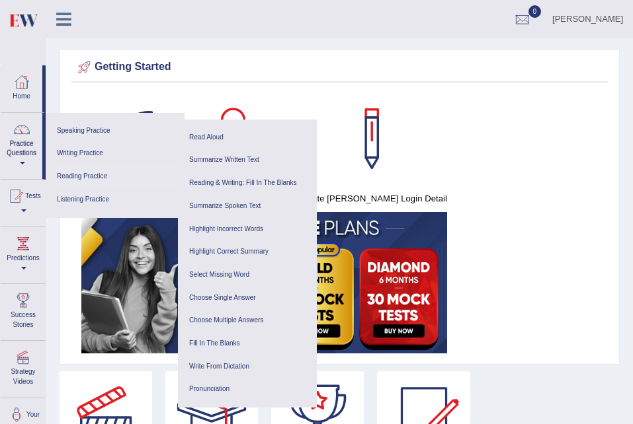
click at [103, 171] on link "Reading Practice" at bounding box center [115, 176] width 126 height 23
click at [137, 180] on link "Reading Practice" at bounding box center [115, 176] width 126 height 23
click at [68, 176] on link "Reading Practice" at bounding box center [115, 176] width 126 height 23
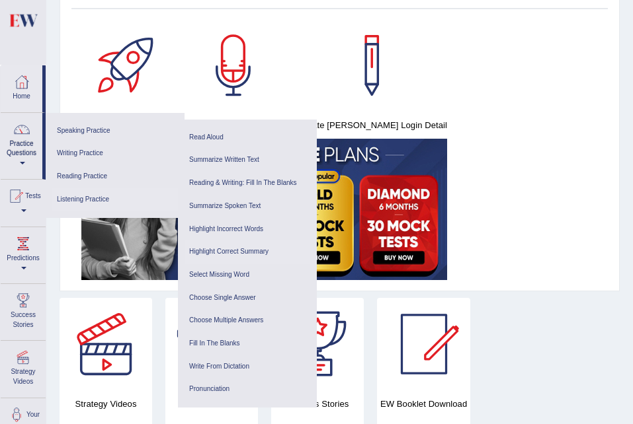
scroll to position [75, 0]
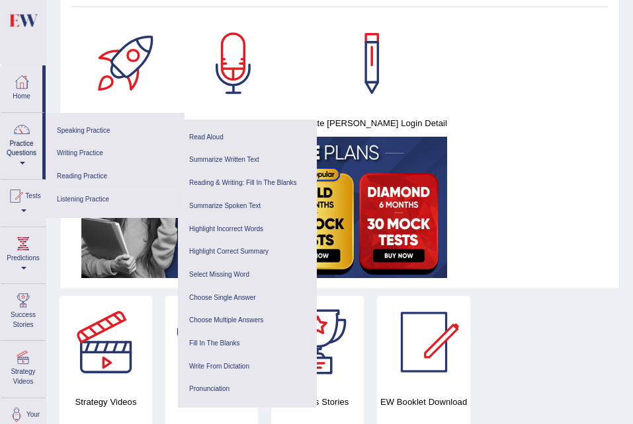
click at [227, 344] on link "Fill In The Blanks" at bounding box center [247, 343] width 126 height 23
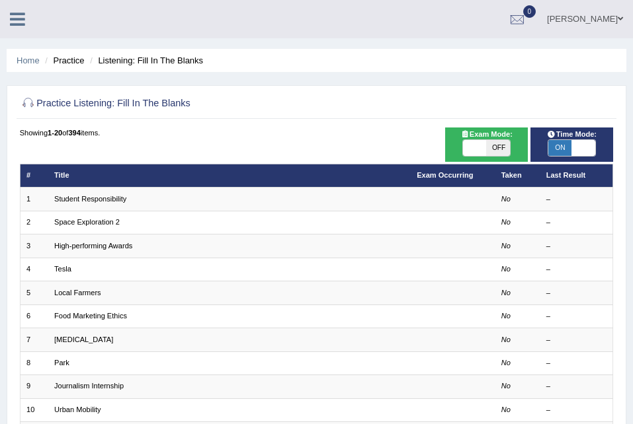
click at [480, 137] on span "Exam Mode:" at bounding box center [485, 135] width 61 height 12
click at [492, 146] on span "OFF" at bounding box center [497, 148] width 23 height 16
checkbox input "true"
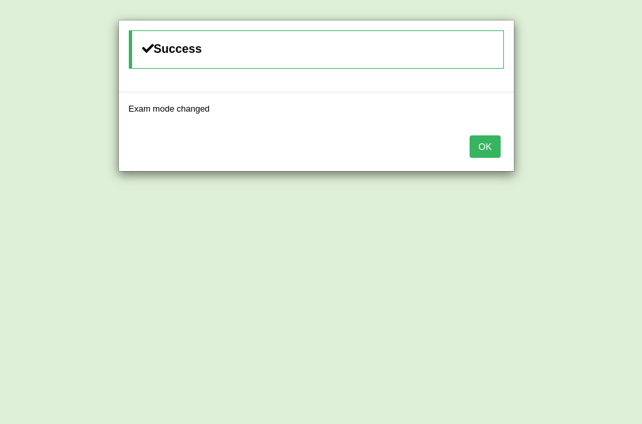
click at [488, 139] on button "OK" at bounding box center [485, 146] width 30 height 22
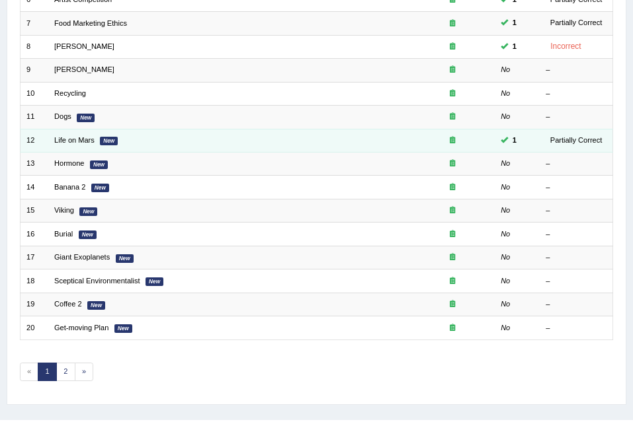
scroll to position [317, 0]
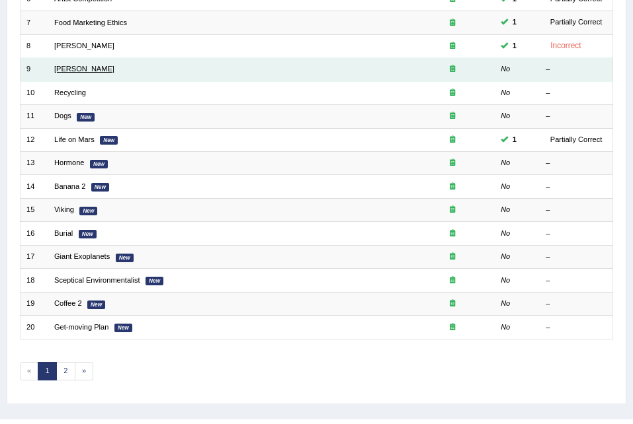
click at [87, 70] on link "[PERSON_NAME]" at bounding box center [84, 69] width 60 height 8
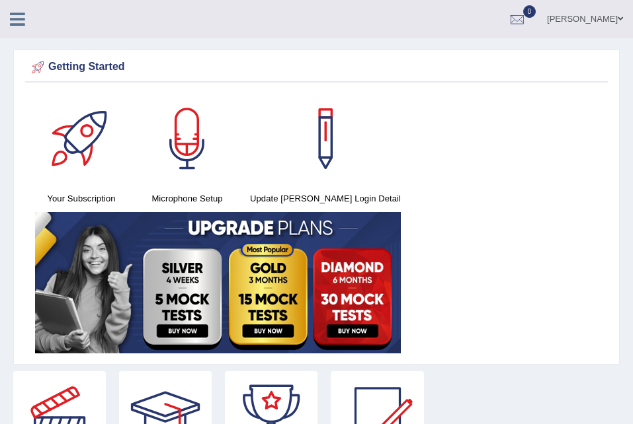
click at [18, 22] on icon at bounding box center [17, 19] width 15 height 17
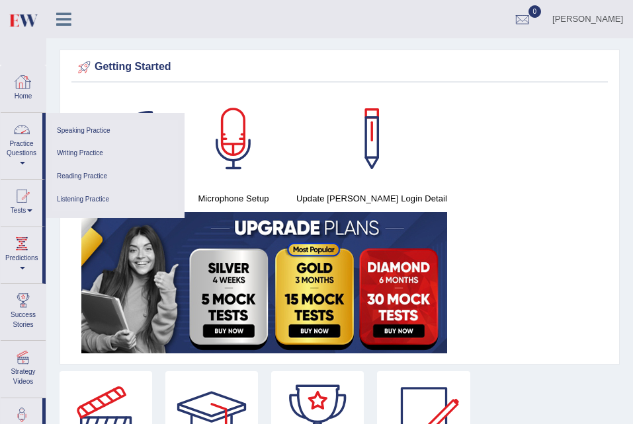
click at [21, 132] on div at bounding box center [22, 130] width 20 height 20
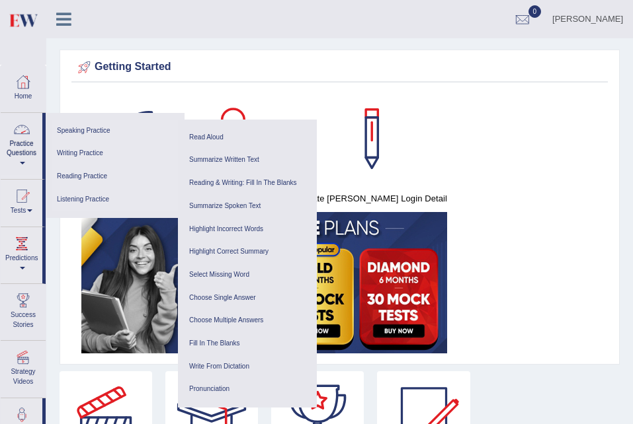
click at [25, 149] on link "Practice Questions" at bounding box center [22, 144] width 42 height 62
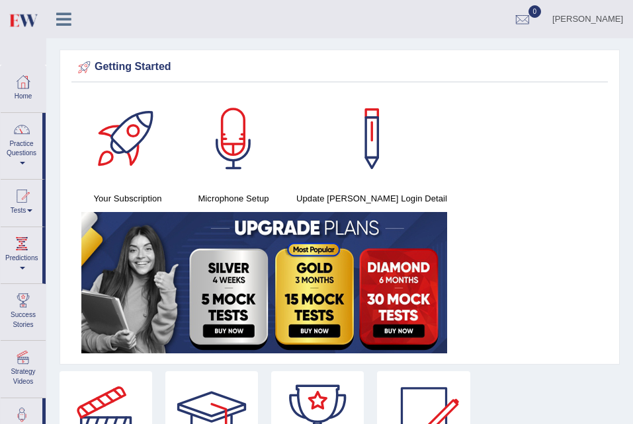
click at [22, 167] on link "Practice Questions" at bounding box center [22, 144] width 42 height 62
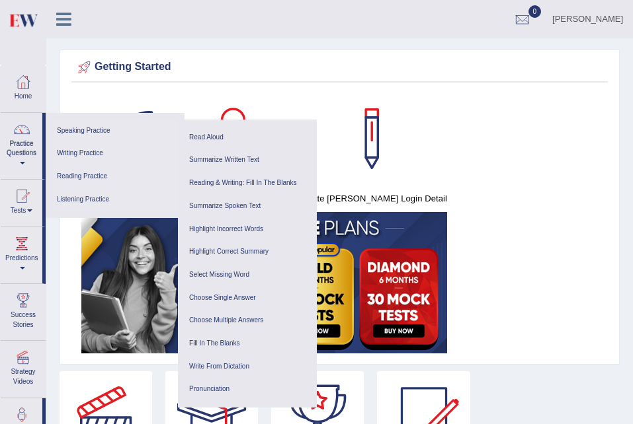
click at [16, 161] on link "Practice Questions" at bounding box center [22, 144] width 42 height 62
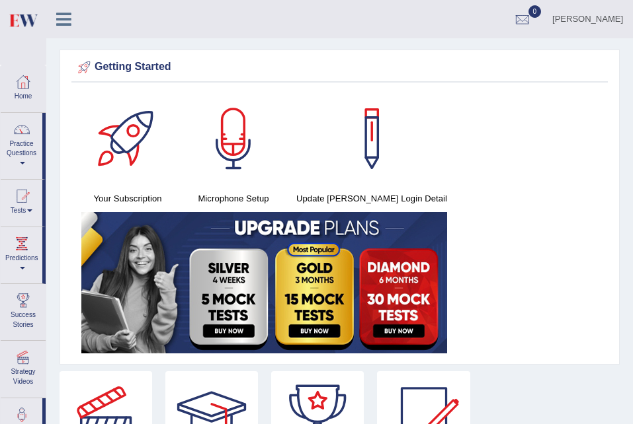
click at [19, 137] on div at bounding box center [22, 130] width 20 height 20
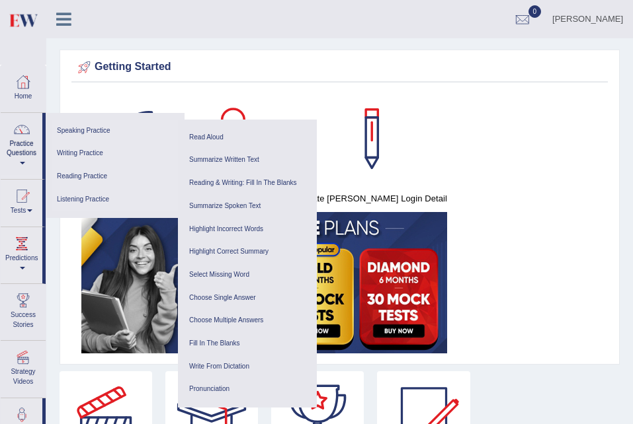
click at [79, 177] on link "Reading Practice" at bounding box center [115, 176] width 126 height 23
click at [95, 173] on link "Reading Practice" at bounding box center [115, 176] width 126 height 23
click at [97, 130] on link "Speaking Practice" at bounding box center [115, 131] width 126 height 23
click at [92, 153] on link "Writing Practice" at bounding box center [115, 153] width 126 height 23
click at [100, 176] on link "Reading Practice" at bounding box center [115, 176] width 126 height 23
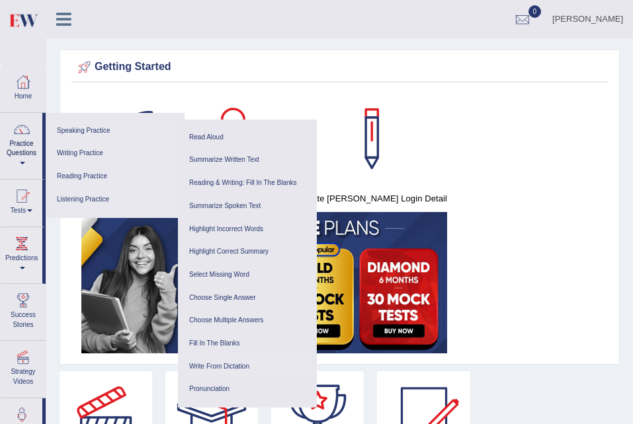
scroll to position [2, 0]
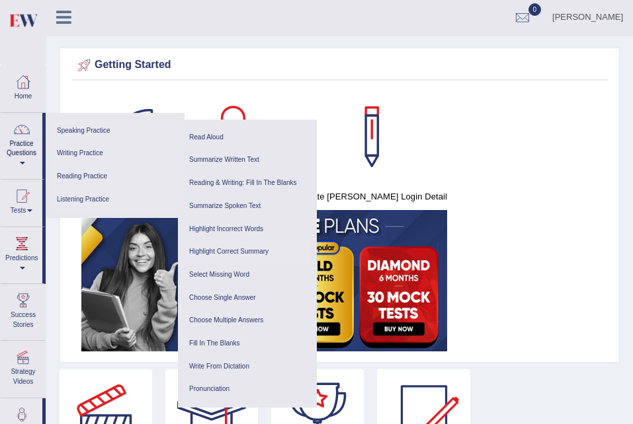
click at [237, 249] on link "Highlight Correct Summary" at bounding box center [247, 252] width 126 height 23
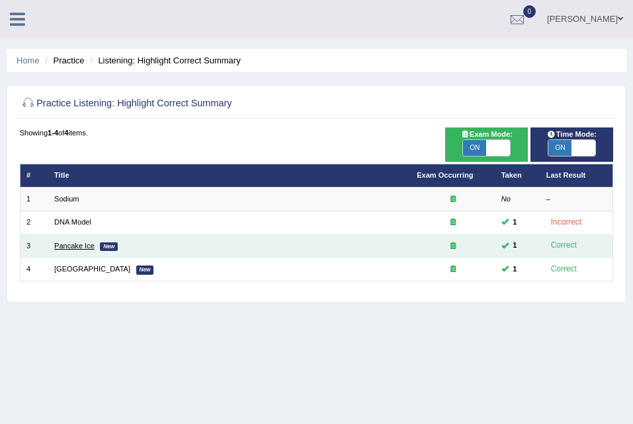
click at [71, 245] on link "Pancake Ice" at bounding box center [74, 246] width 40 height 8
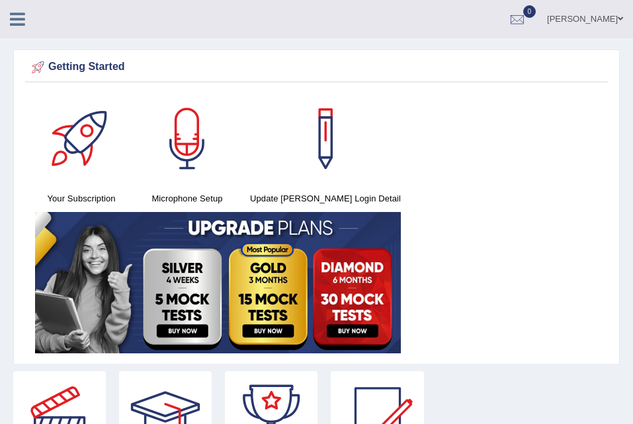
scroll to position [2, 0]
